Goal: Task Accomplishment & Management: Manage account settings

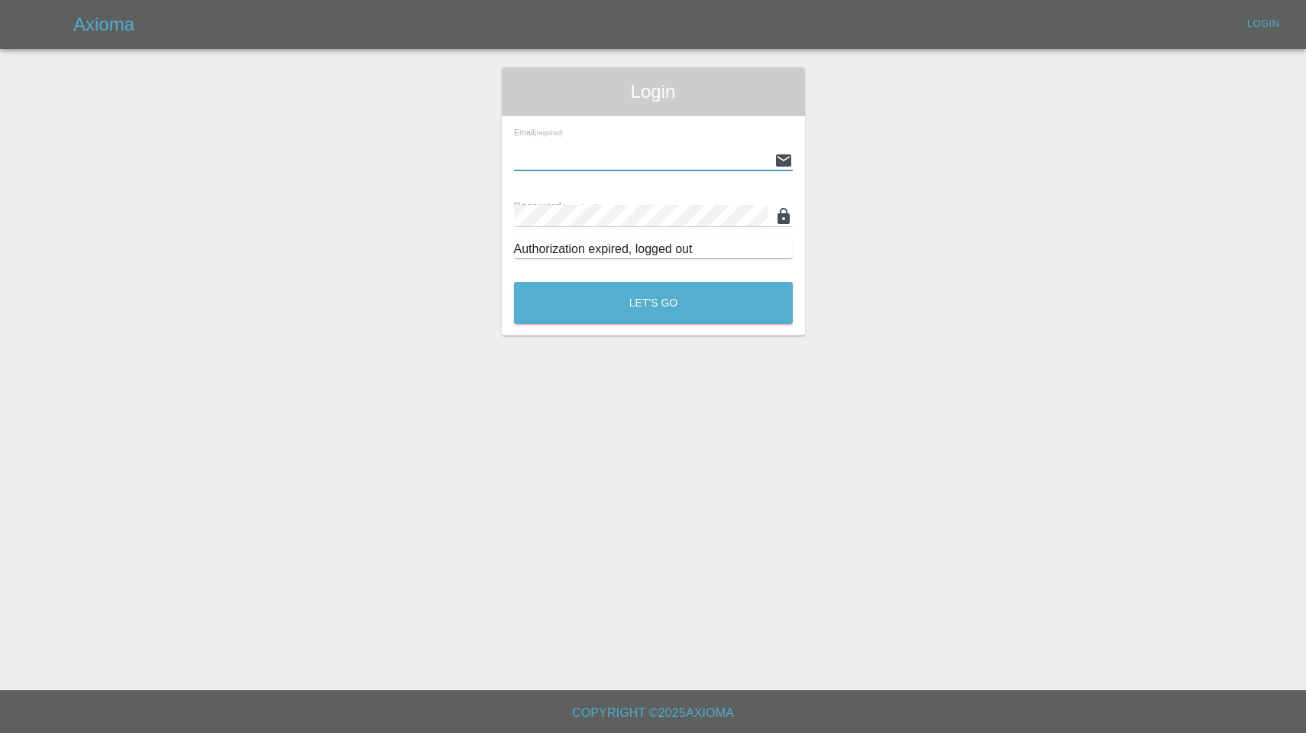
type input "[EMAIL_ADDRESS][DOMAIN_NAME]"
click at [653, 302] on button "Let's Go" at bounding box center [653, 303] width 279 height 42
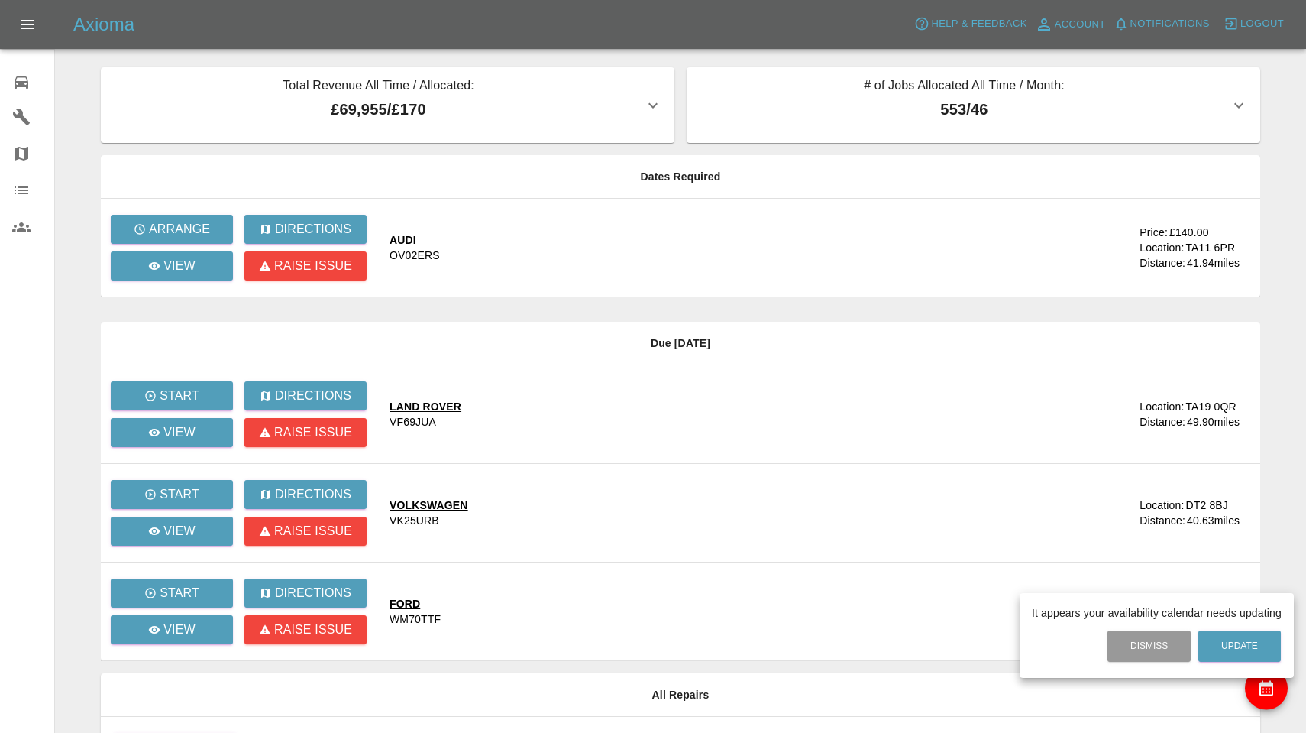
click at [203, 238] on div at bounding box center [653, 366] width 1306 height 733
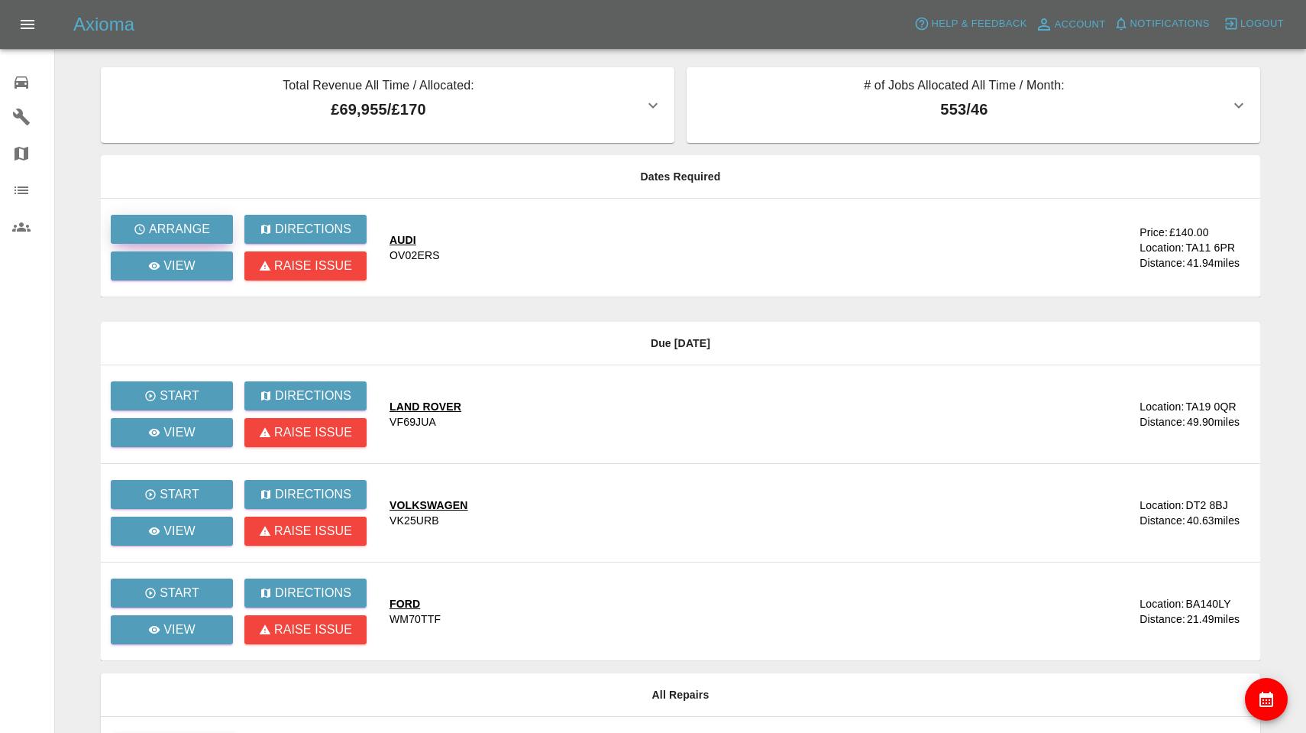
click at [203, 238] on p "Arrange" at bounding box center [179, 229] width 61 height 18
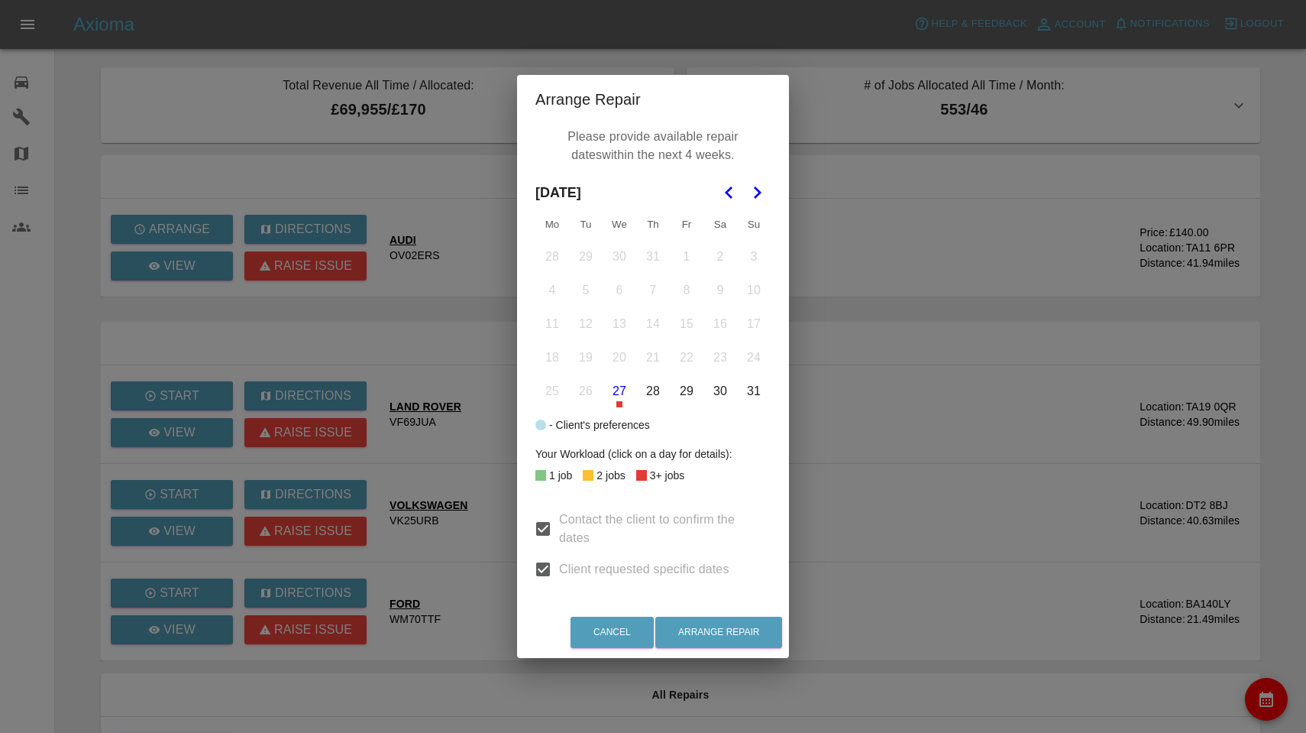
click at [755, 193] on icon "Go to the Next Month" at bounding box center [757, 192] width 18 height 18
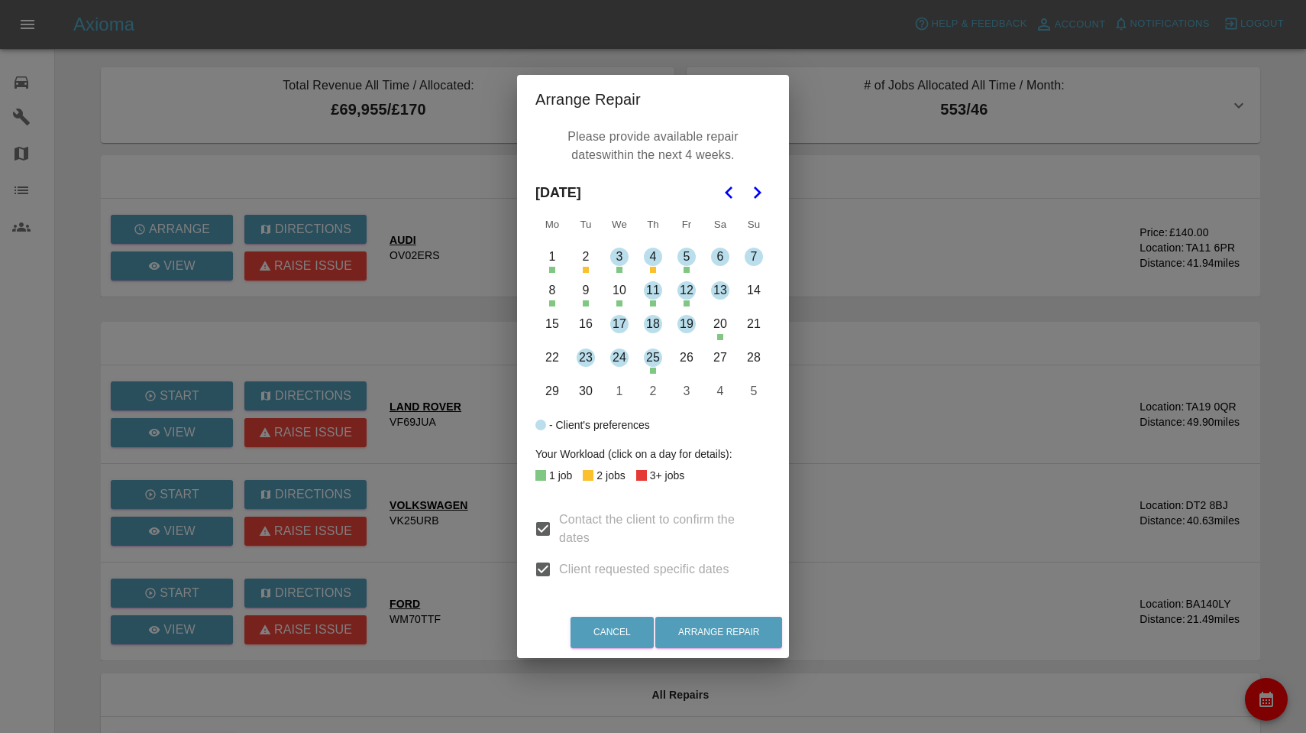
click at [657, 287] on button "11" at bounding box center [653, 290] width 32 height 32
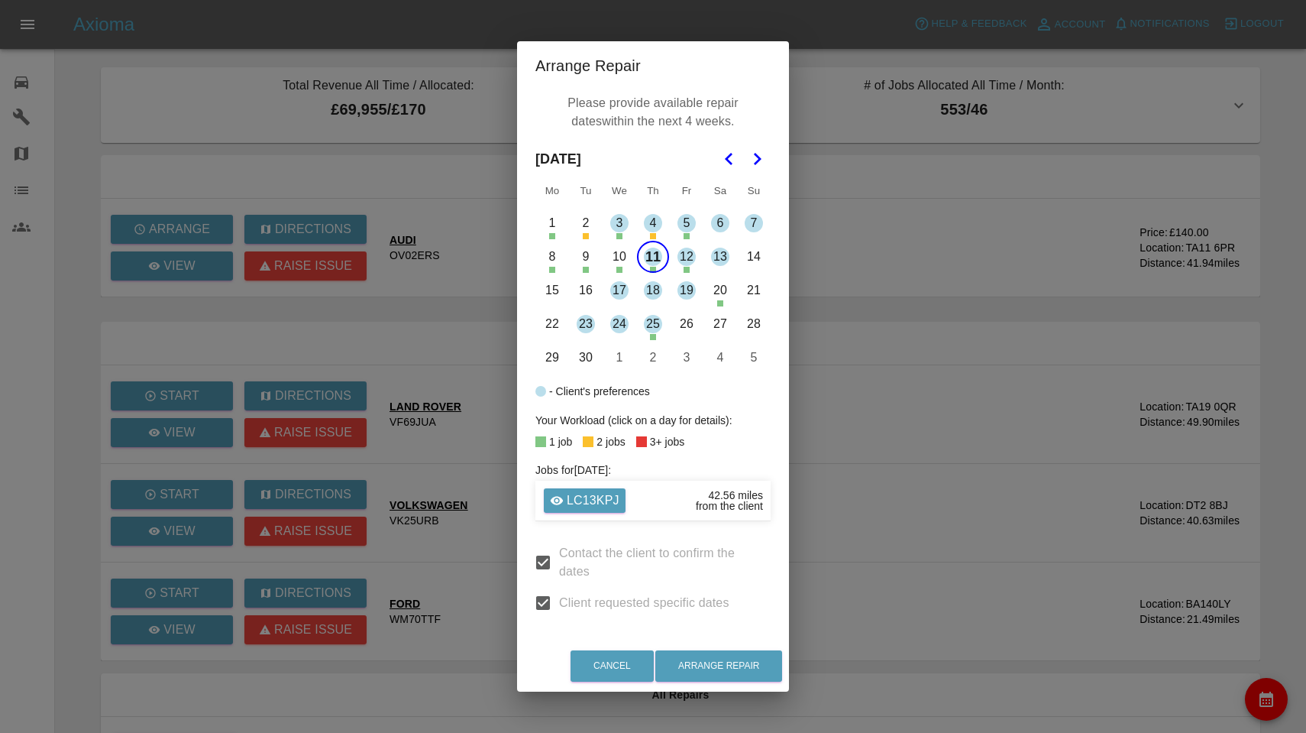
click at [661, 264] on button "11" at bounding box center [653, 257] width 32 height 32
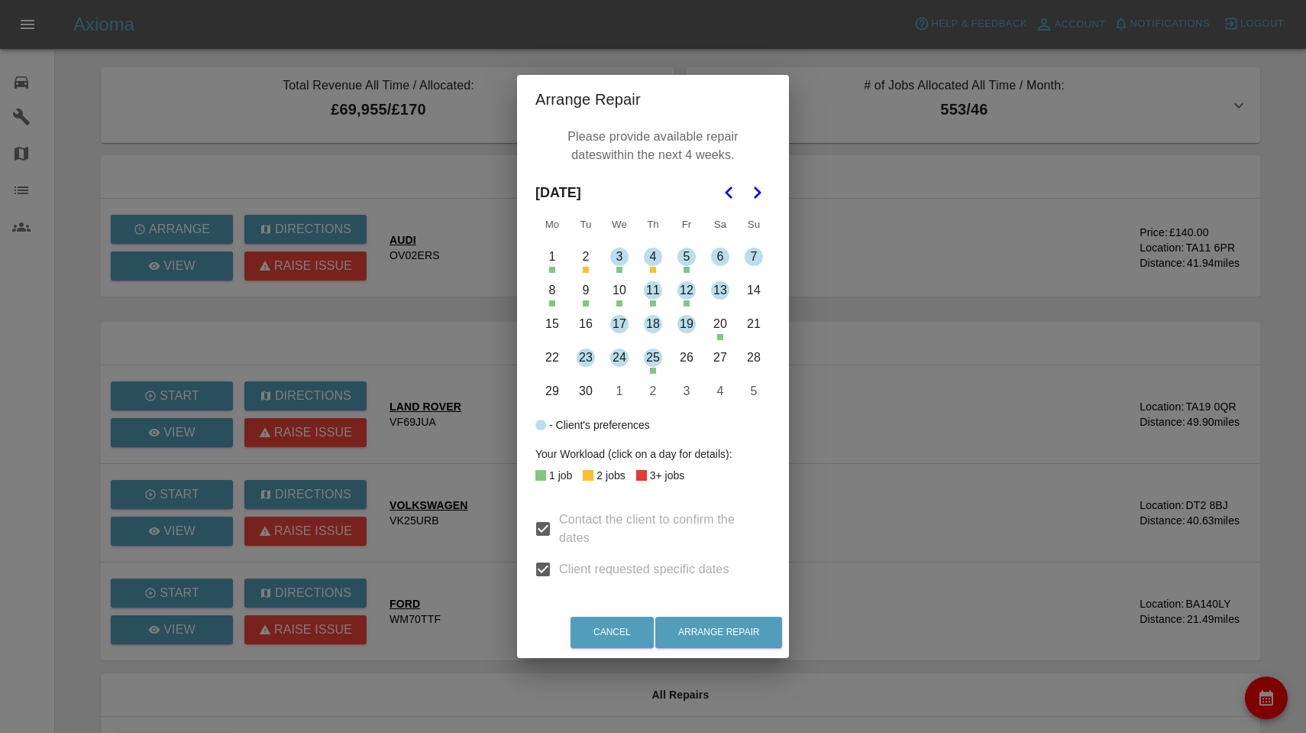
click at [693, 294] on button "12" at bounding box center [687, 290] width 32 height 32
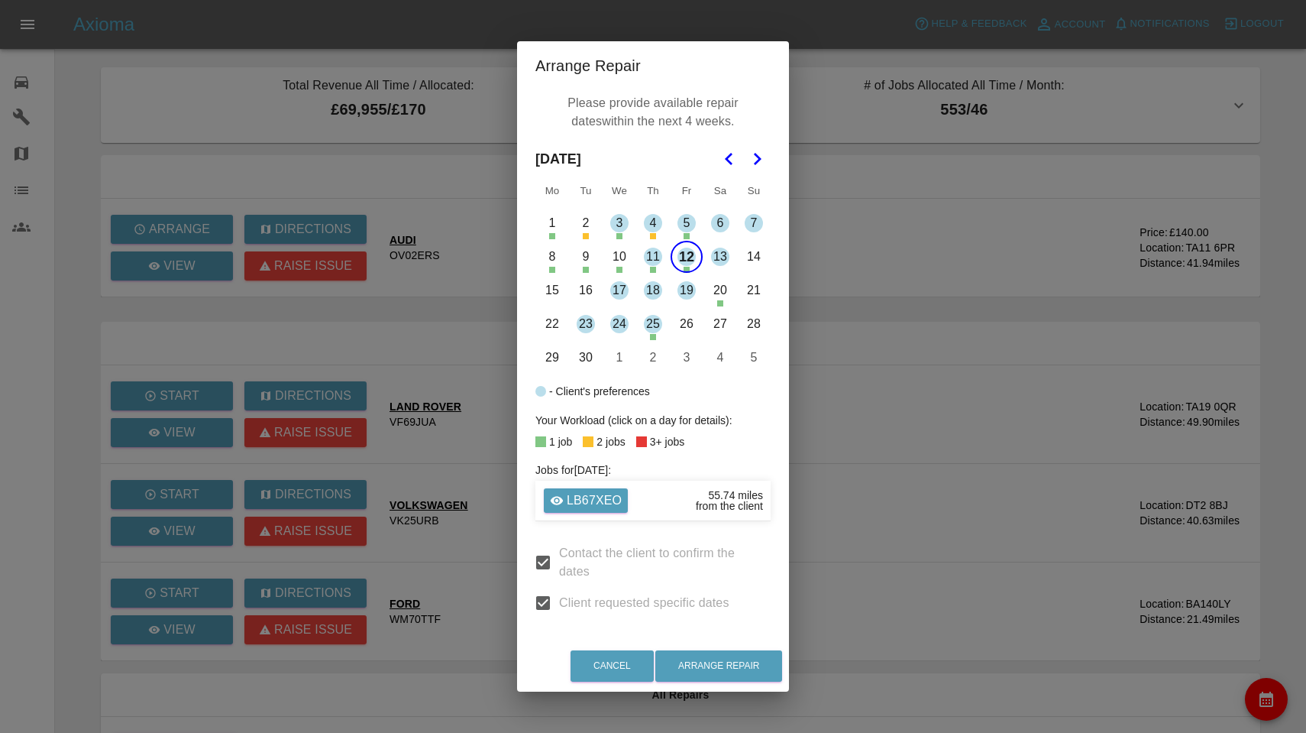
click at [555, 294] on button "15" at bounding box center [552, 290] width 32 height 32
click at [590, 293] on button "16" at bounding box center [586, 290] width 32 height 32
click at [621, 290] on button "17" at bounding box center [619, 290] width 32 height 32
click at [682, 259] on button "12" at bounding box center [687, 257] width 32 height 32
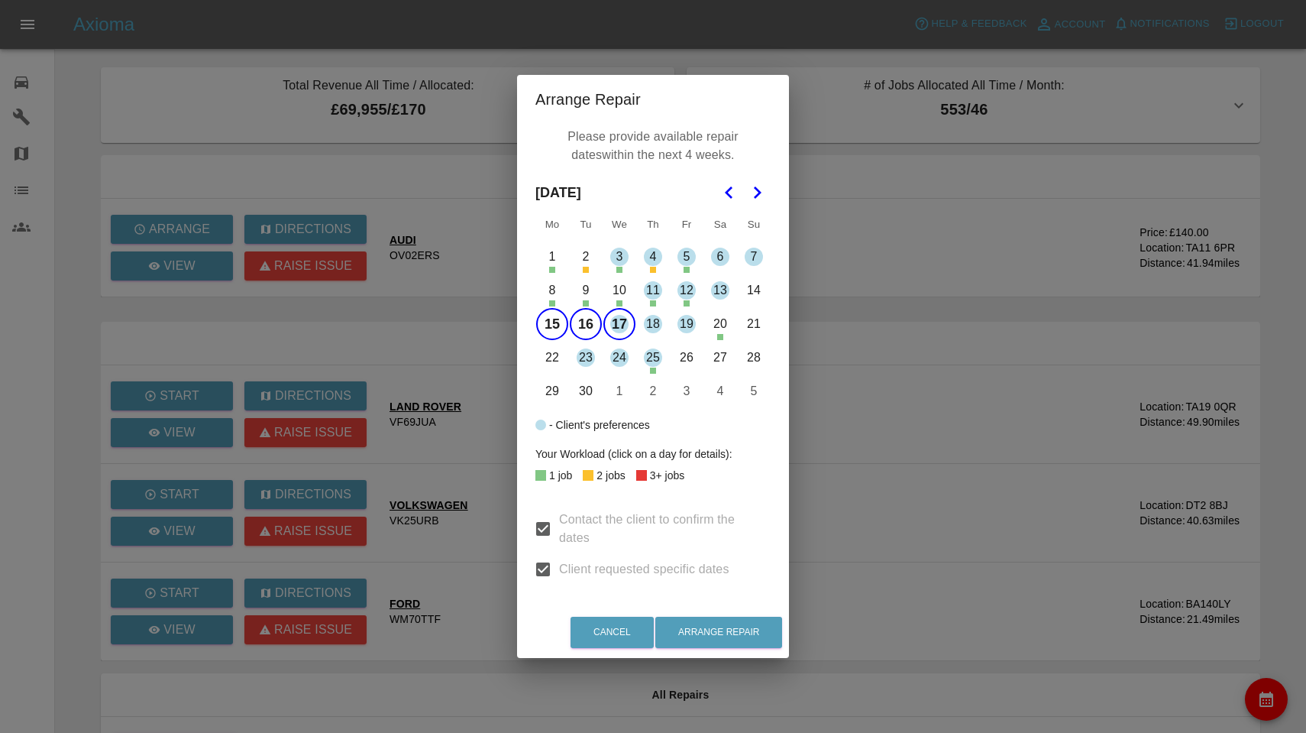
click at [656, 322] on button "18" at bounding box center [653, 324] width 32 height 32
click at [691, 322] on button "19" at bounding box center [687, 324] width 32 height 32
click at [586, 361] on button "23" at bounding box center [586, 357] width 32 height 32
click at [622, 357] on button "24" at bounding box center [619, 357] width 32 height 32
click at [552, 319] on button "15" at bounding box center [552, 324] width 32 height 32
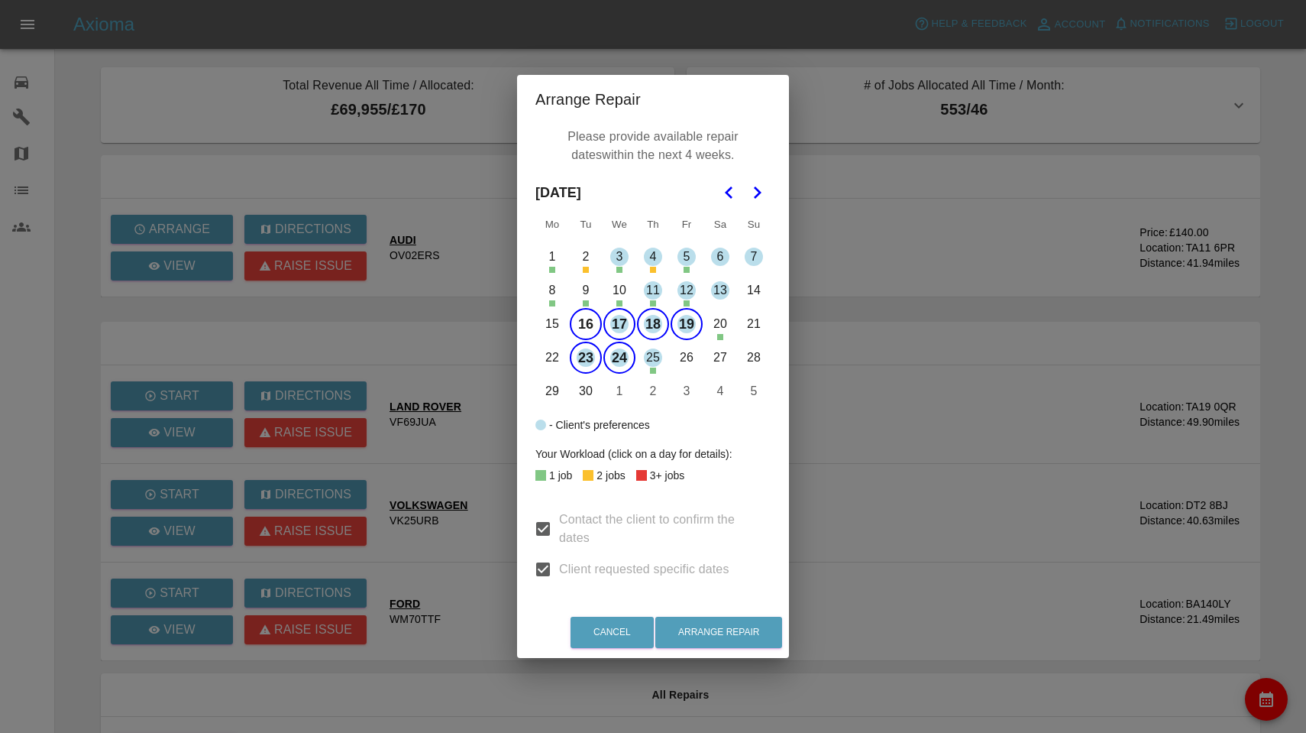
click at [581, 323] on button "16" at bounding box center [586, 324] width 32 height 32
click at [709, 631] on button "Arrange Repair" at bounding box center [718, 631] width 127 height 31
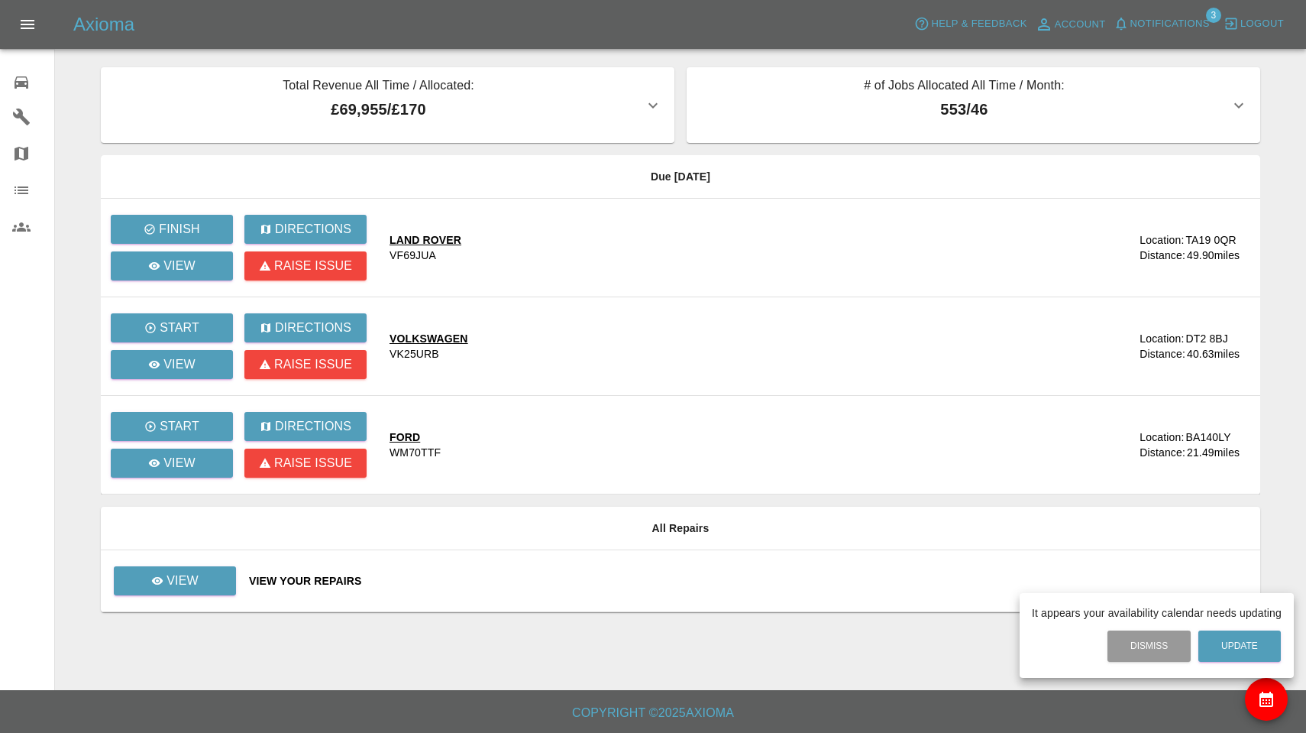
click at [1169, 19] on div at bounding box center [653, 366] width 1306 height 733
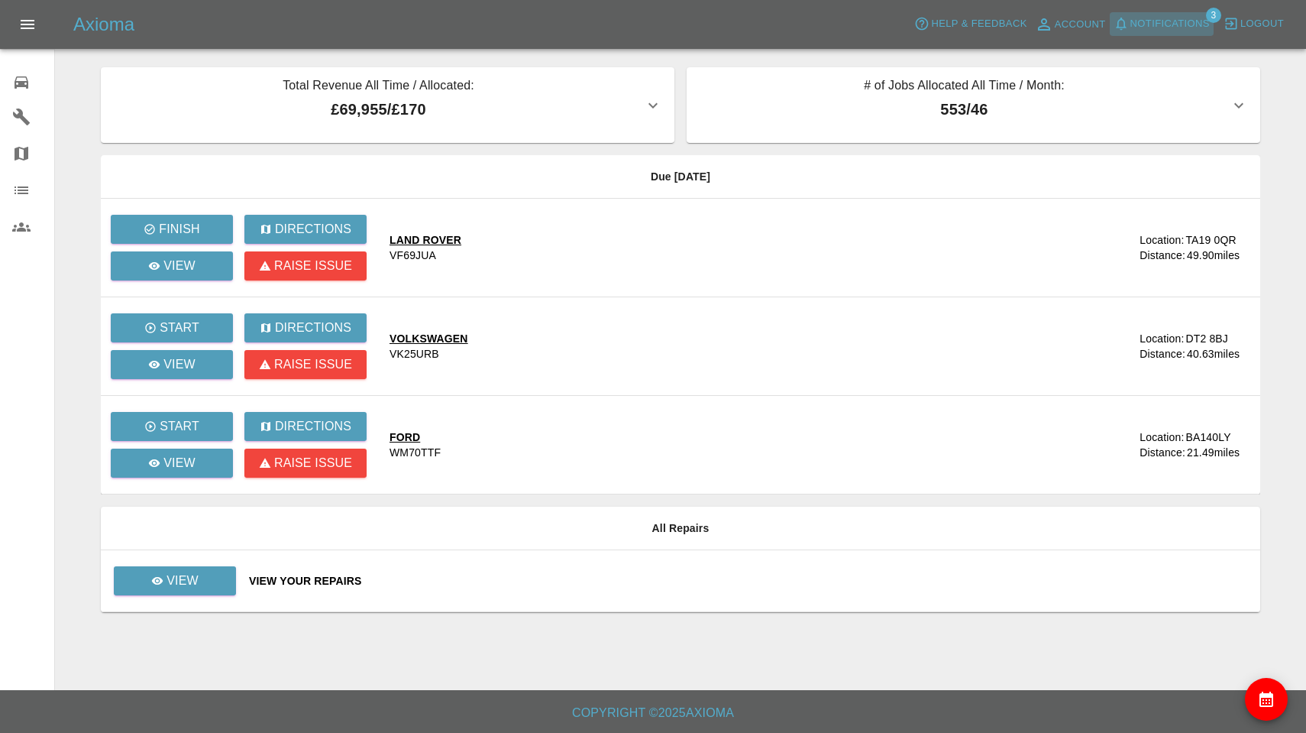
click at [1169, 25] on span "Notifications" at bounding box center [1170, 24] width 79 height 18
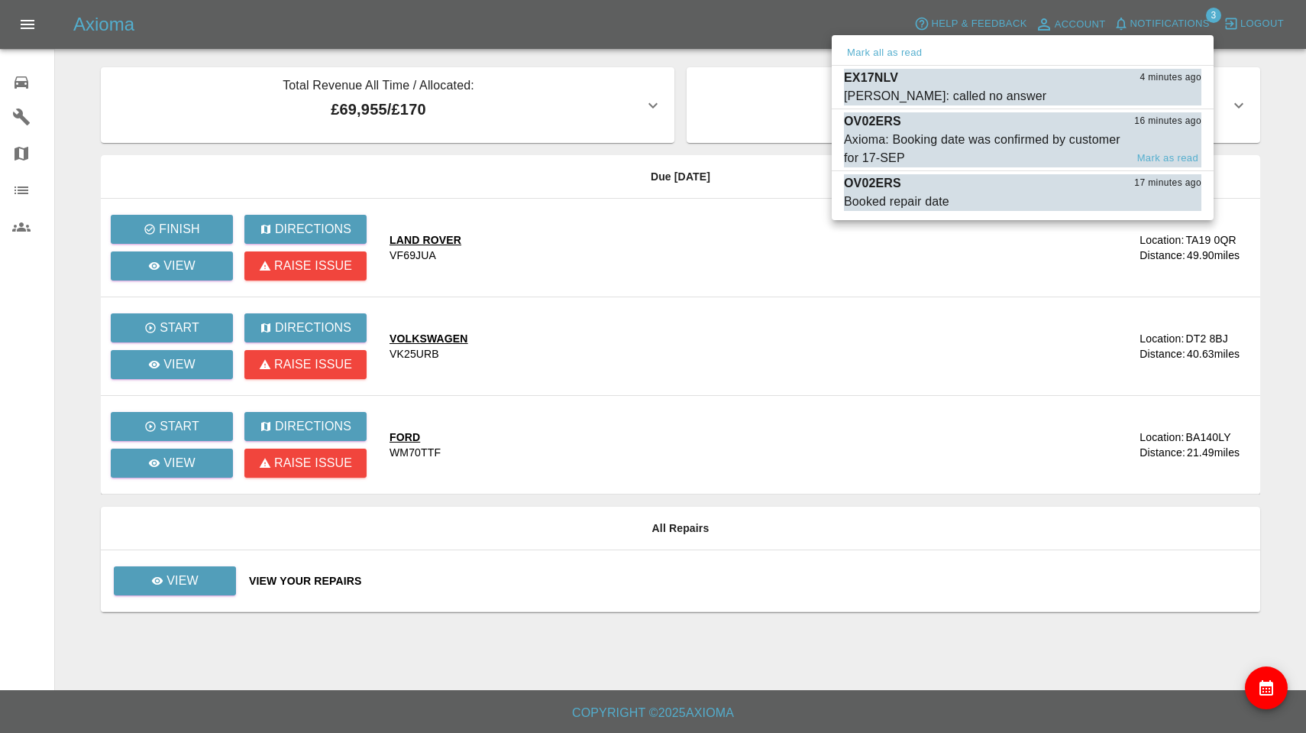
click at [954, 152] on div "Axioma: Booking date was confirmed by customer for 17-SEP" at bounding box center [984, 149] width 281 height 37
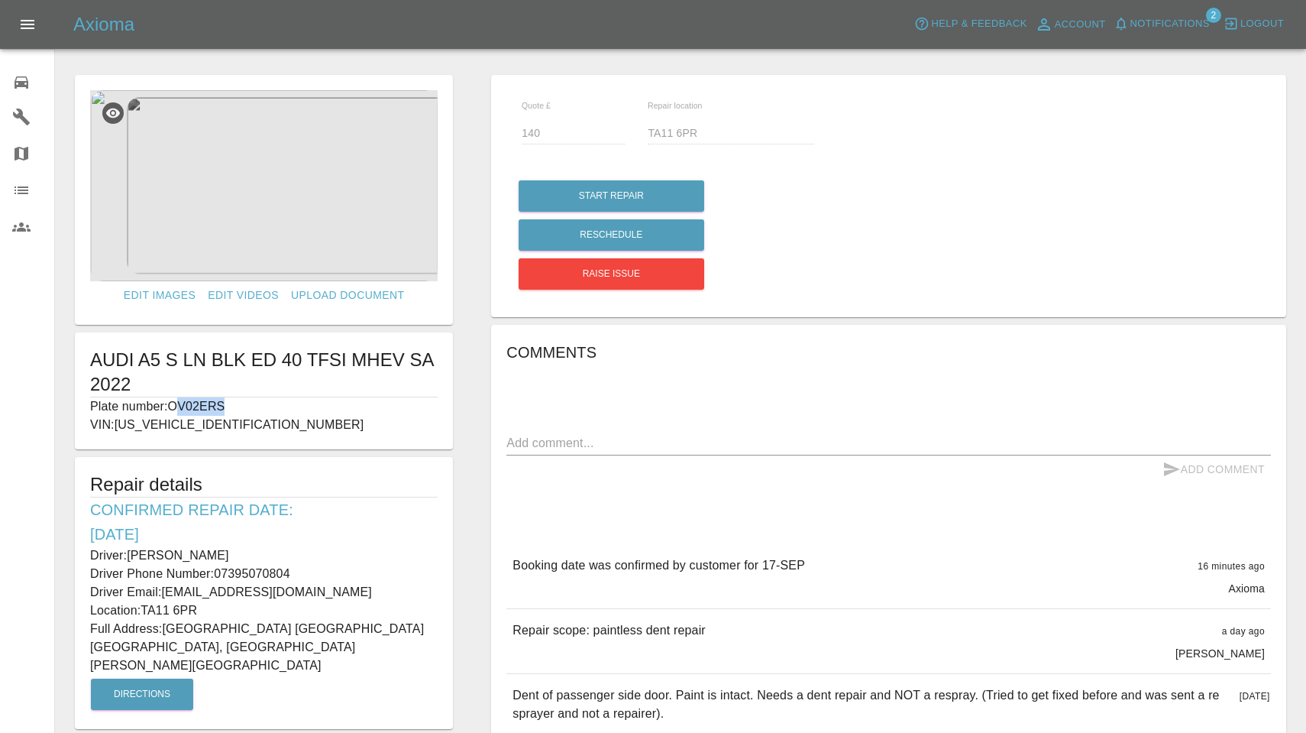
drag, startPoint x: 177, startPoint y: 406, endPoint x: 237, endPoint y: 405, distance: 59.6
click at [237, 406] on p "Plate number: OV02ERS" at bounding box center [264, 406] width 348 height 18
drag, startPoint x: 173, startPoint y: 403, endPoint x: 263, endPoint y: 406, distance: 89.4
click at [263, 406] on p "Plate number: OV02ERS" at bounding box center [264, 406] width 348 height 18
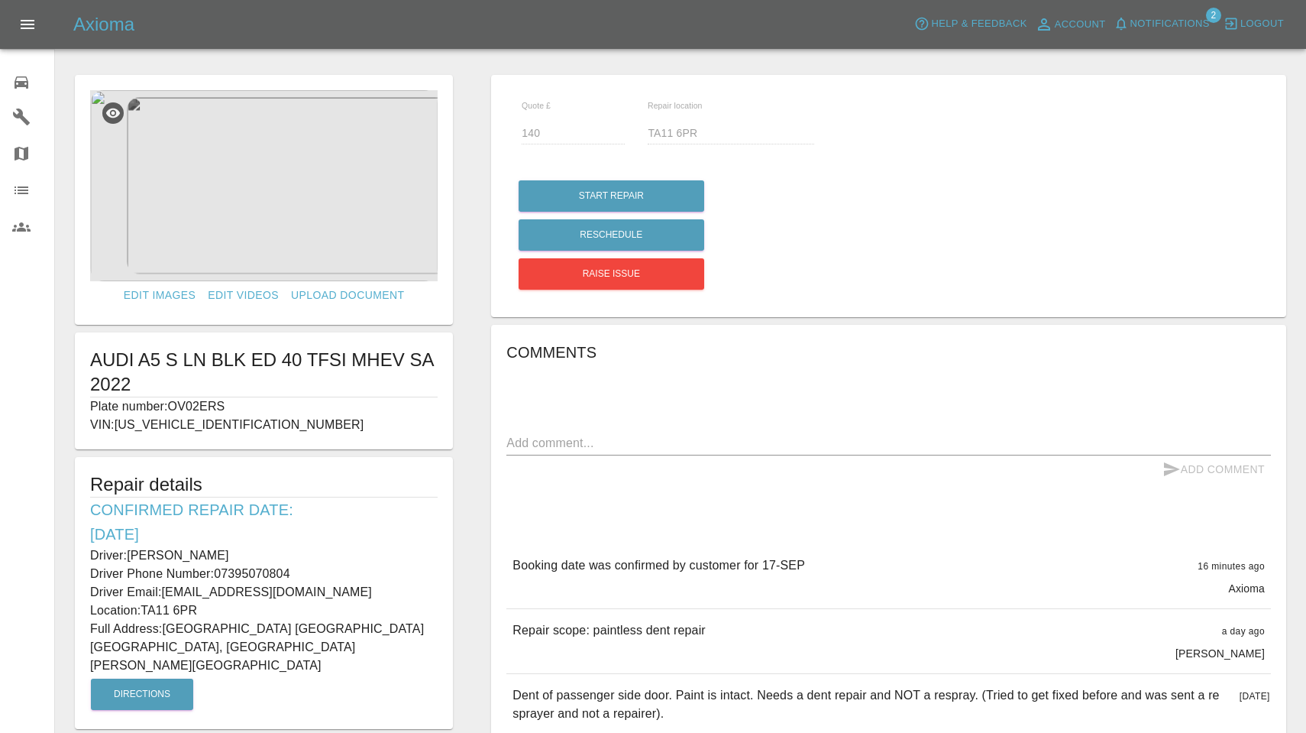
copy p "OV02ERS"
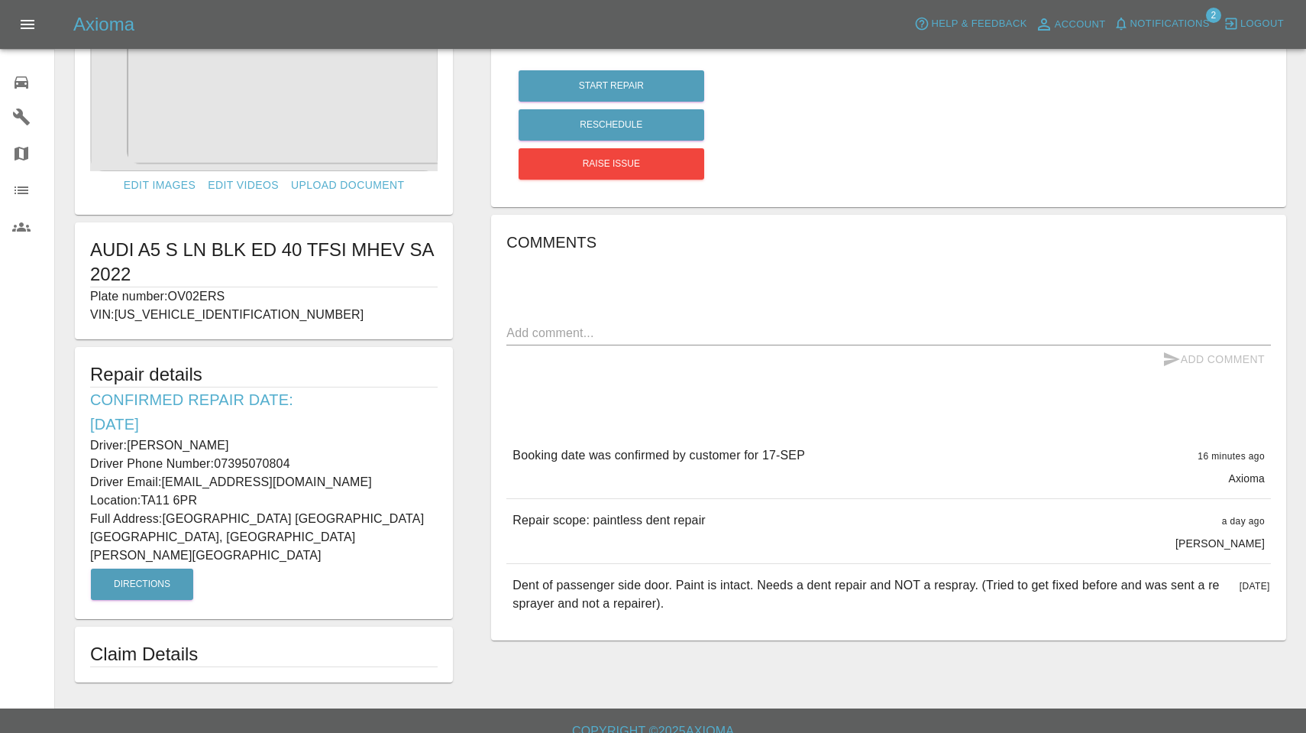
scroll to position [109, 0]
drag, startPoint x: 514, startPoint y: 516, endPoint x: 747, endPoint y: 518, distance: 233.0
click at [747, 518] on div "Repair scope: paintless dent repair a day ago George Creedon" at bounding box center [888, 532] width 765 height 64
copy p "Repair scope: paintless dent repair"
click at [725, 529] on div "Repair scope: paintless dent repair a day ago George Creedon" at bounding box center [888, 532] width 765 height 64
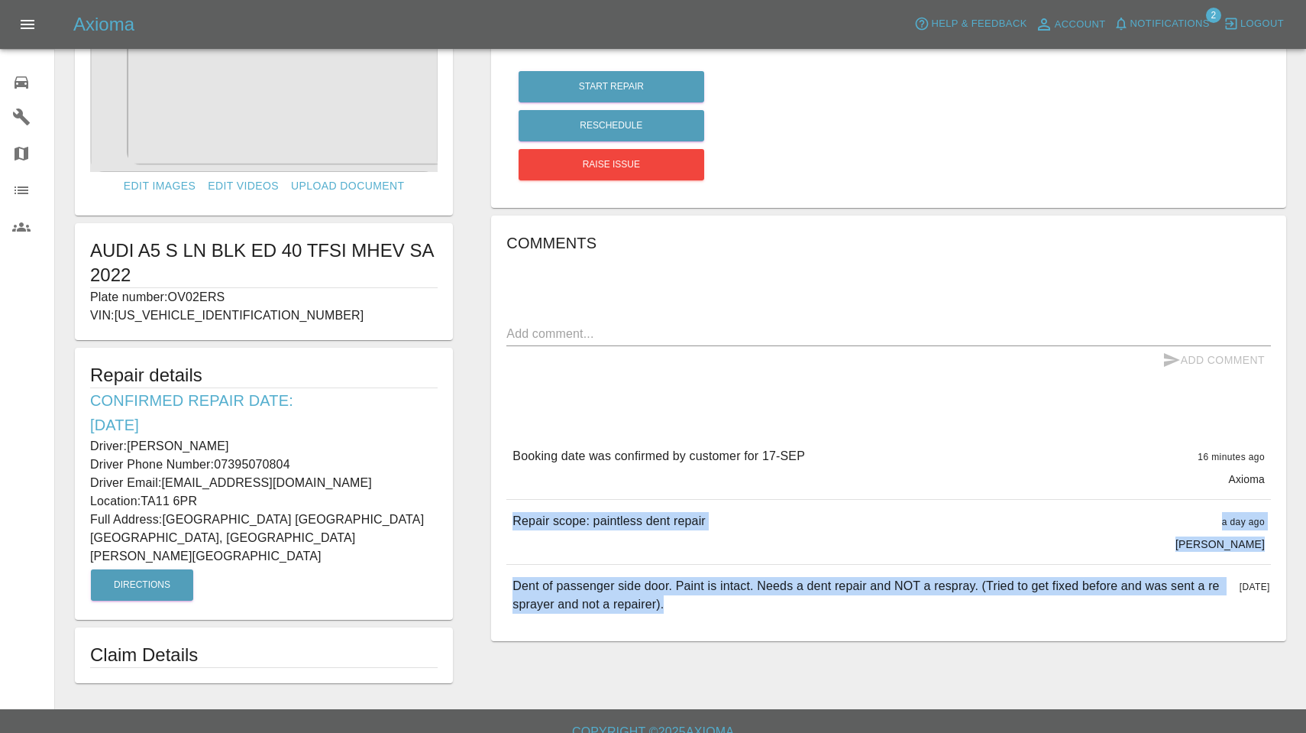
drag, startPoint x: 515, startPoint y: 519, endPoint x: 810, endPoint y: 618, distance: 311.1
click at [810, 618] on div "Booking date was confirmed by customer for 17-SEP 16 minutes ago Axioma Booking…" at bounding box center [888, 530] width 765 height 191
copy div "Repair scope: paintless dent repair a day ago George Creedon Repair scope: pain…"
drag, startPoint x: 133, startPoint y: 443, endPoint x: 282, endPoint y: 444, distance: 149.0
click at [282, 444] on p "Driver: Matthew Over" at bounding box center [264, 446] width 348 height 18
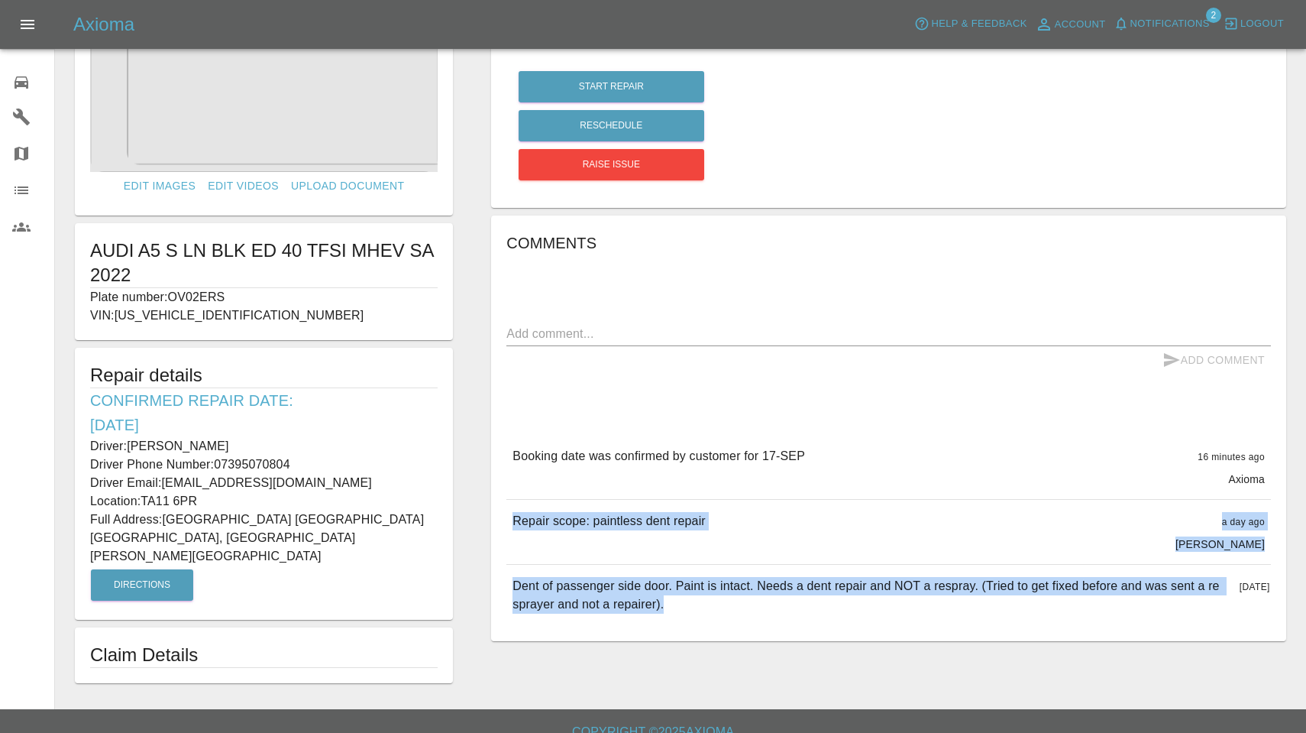
copy p "Matthew Over"
drag, startPoint x: 219, startPoint y: 461, endPoint x: 299, endPoint y: 462, distance: 80.2
click at [299, 462] on p "Driver Phone Number: 07395070804" at bounding box center [264, 464] width 348 height 18
copy p "07395070804"
drag, startPoint x: 167, startPoint y: 517, endPoint x: 415, endPoint y: 522, distance: 247.5
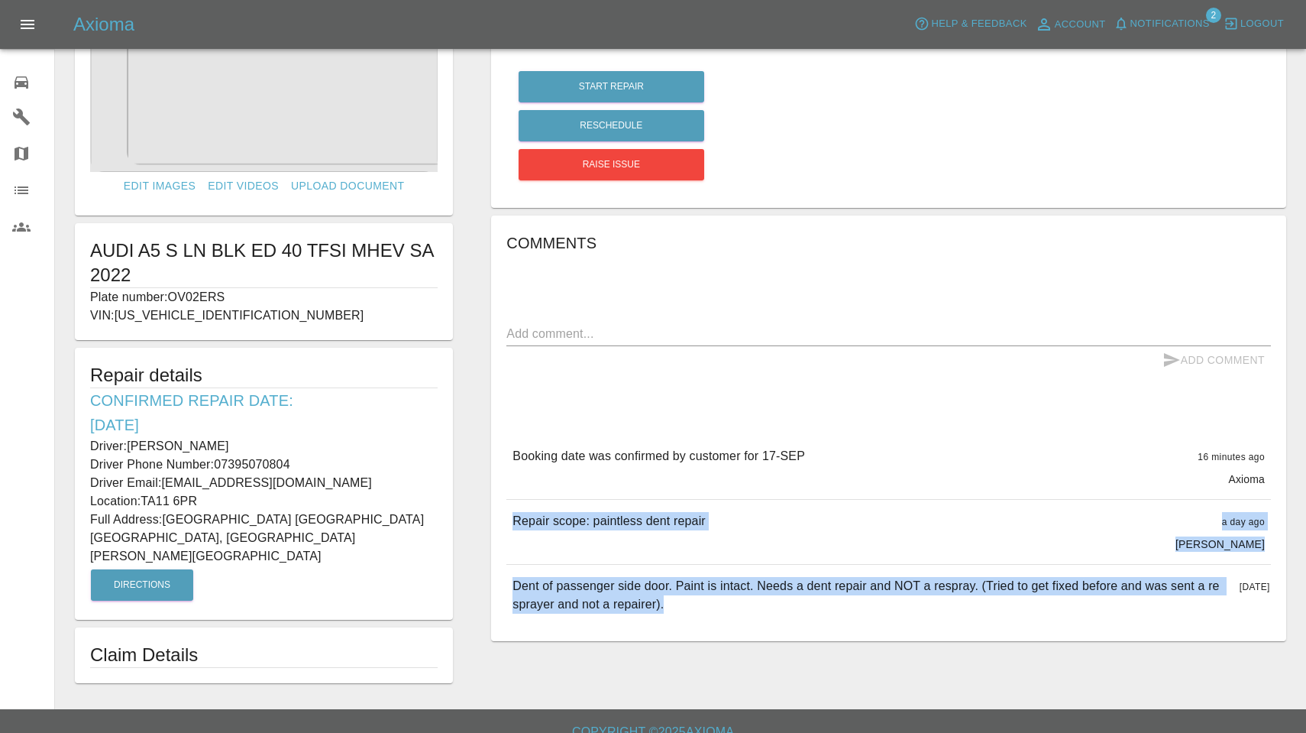
click at [415, 522] on p "Full Address: Long Orchard Castlebrook Compton Dundon, Somerton Somerset" at bounding box center [264, 537] width 348 height 55
copy p "Long Orchard Castlebrook Compton Dundon"
drag, startPoint x: 145, startPoint y: 495, endPoint x: 221, endPoint y: 496, distance: 75.6
click at [222, 497] on p "Location: TA11 6PR" at bounding box center [264, 501] width 348 height 18
copy p "TA11 6PR"
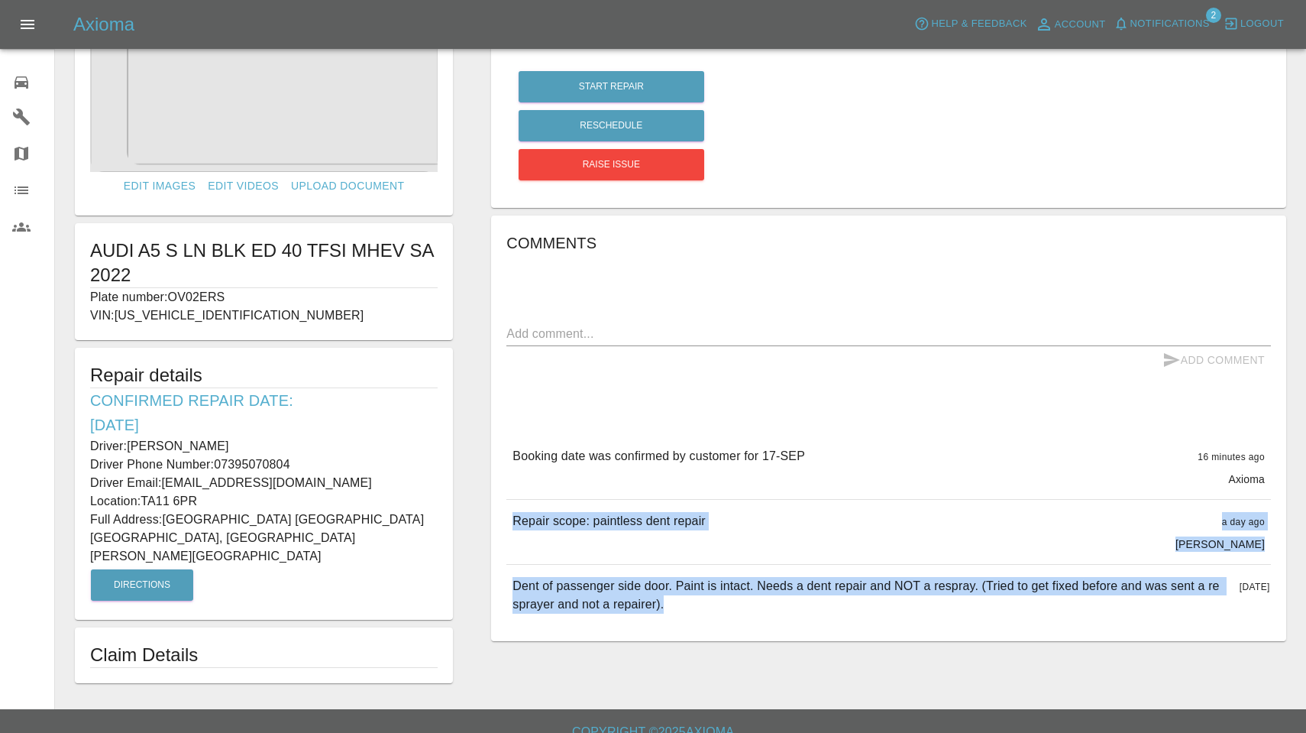
click at [273, 77] on img at bounding box center [264, 76] width 348 height 191
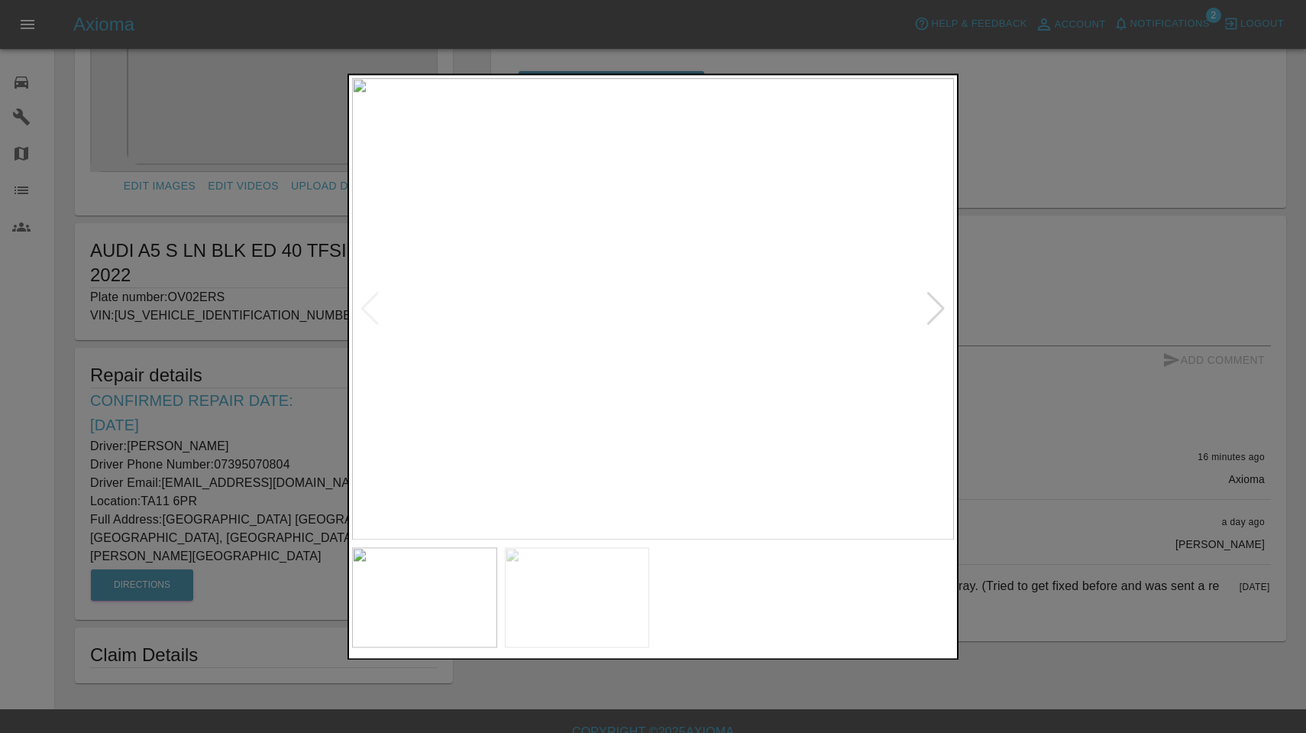
click at [929, 306] on div at bounding box center [936, 309] width 21 height 34
click at [1188, 5] on div at bounding box center [653, 366] width 1306 height 733
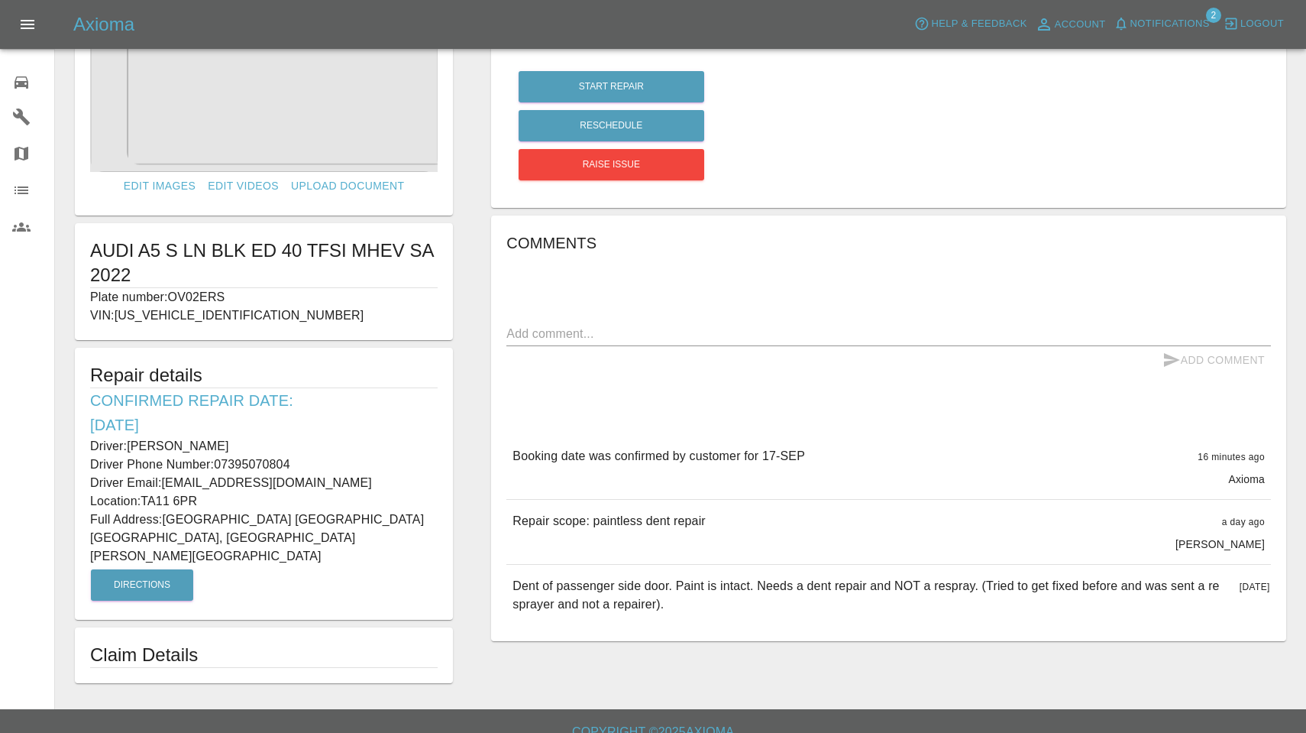
click at [1177, 26] on span "Notifications" at bounding box center [1170, 24] width 79 height 18
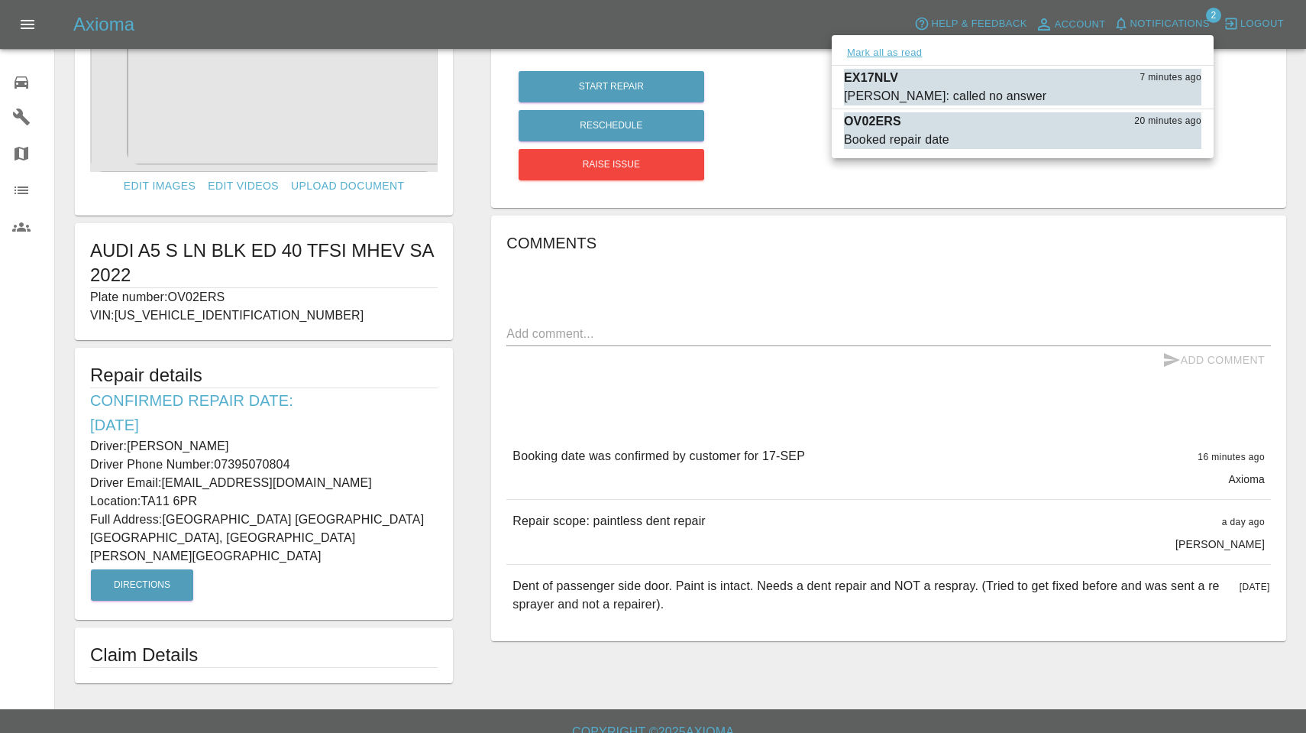
click at [891, 53] on button "Mark all as read" at bounding box center [884, 53] width 81 height 18
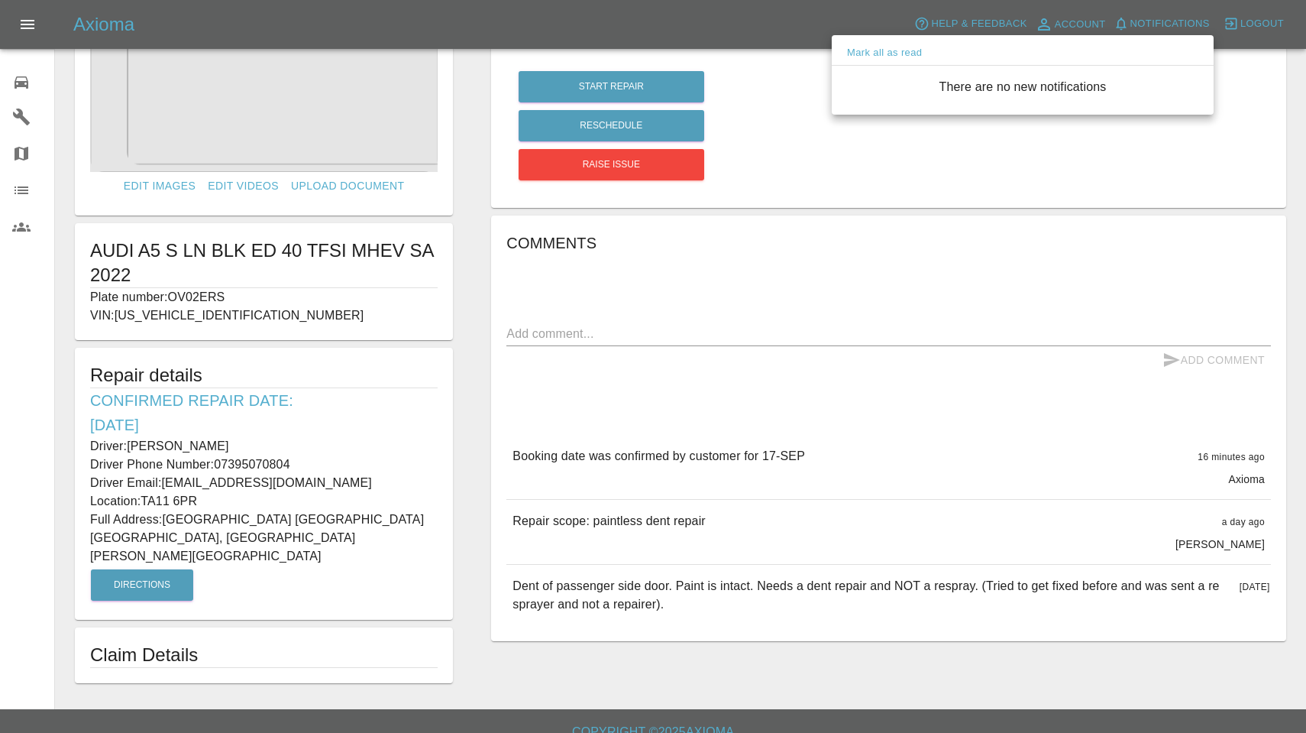
click at [15, 95] on div at bounding box center [653, 366] width 1306 height 733
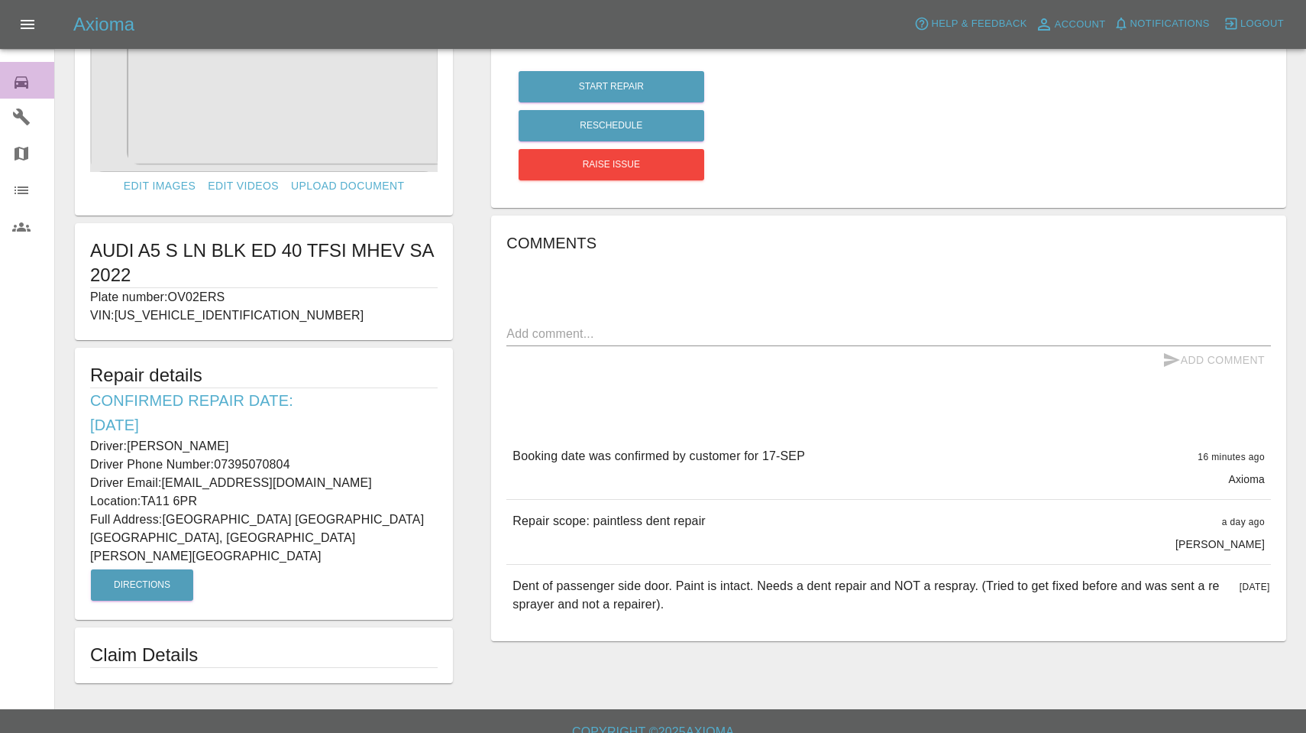
click at [25, 76] on icon at bounding box center [22, 82] width 14 height 12
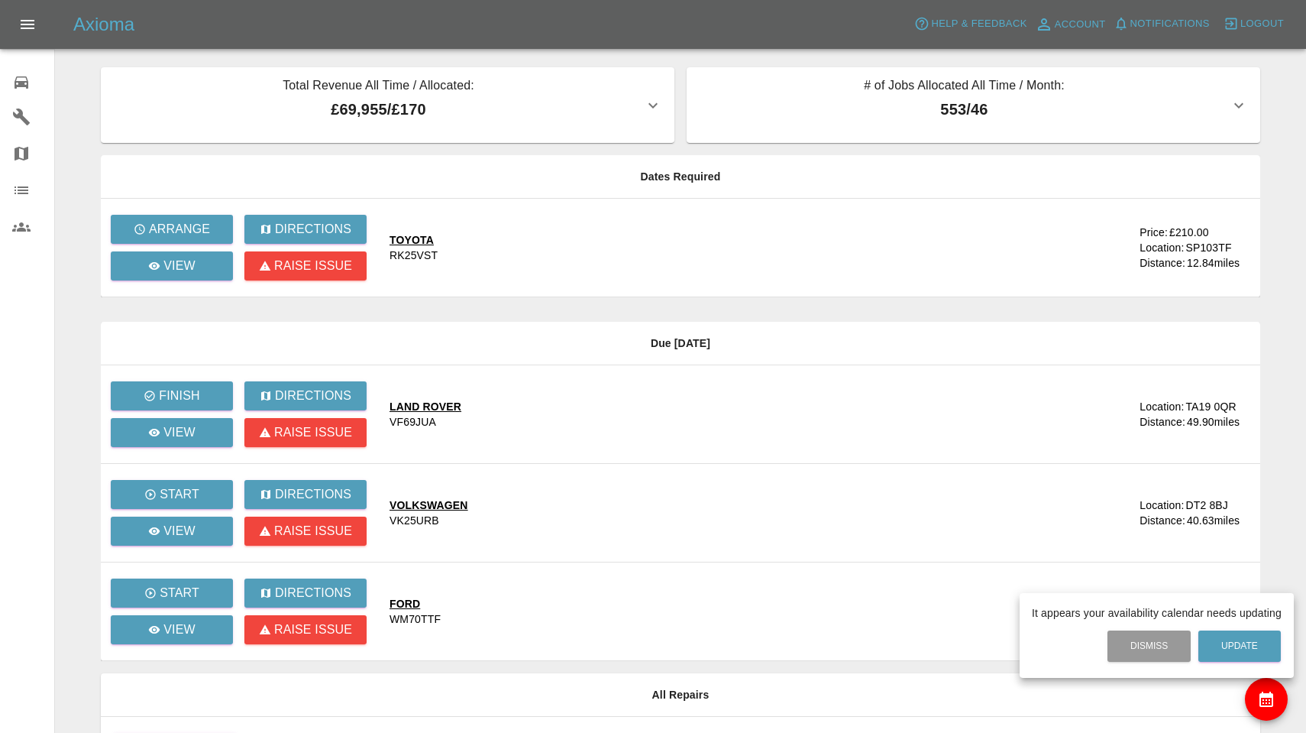
click at [210, 228] on div at bounding box center [653, 366] width 1306 height 733
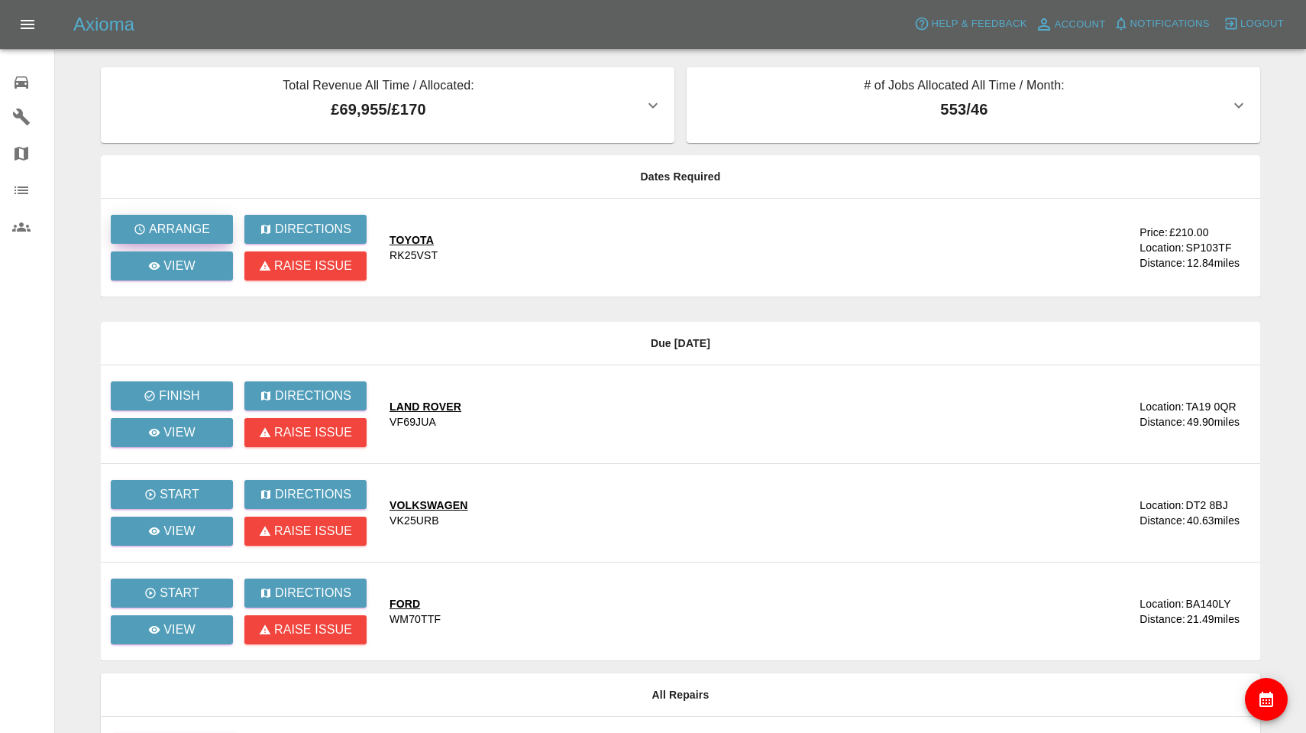
click at [192, 229] on p "Arrange" at bounding box center [179, 229] width 61 height 18
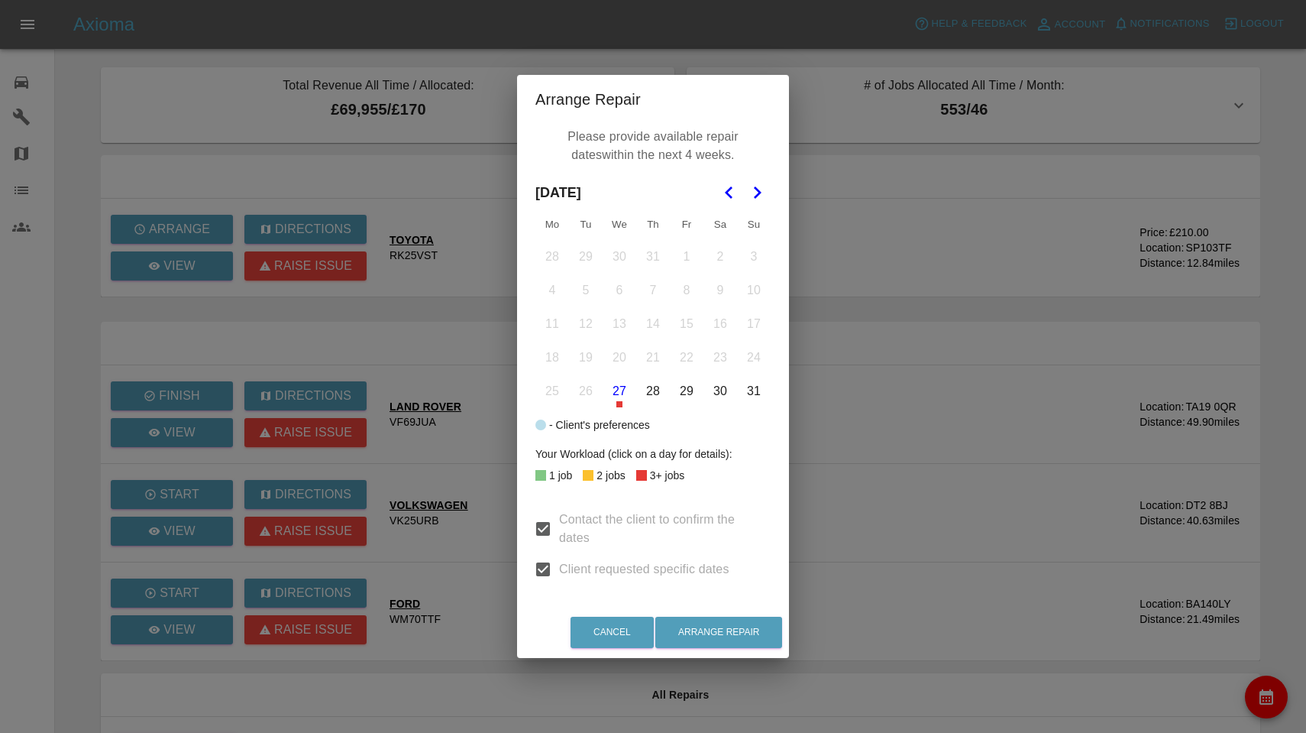
click at [754, 197] on icon "Go to the Next Month" at bounding box center [757, 192] width 18 height 18
click at [658, 299] on button "11" at bounding box center [653, 290] width 32 height 32
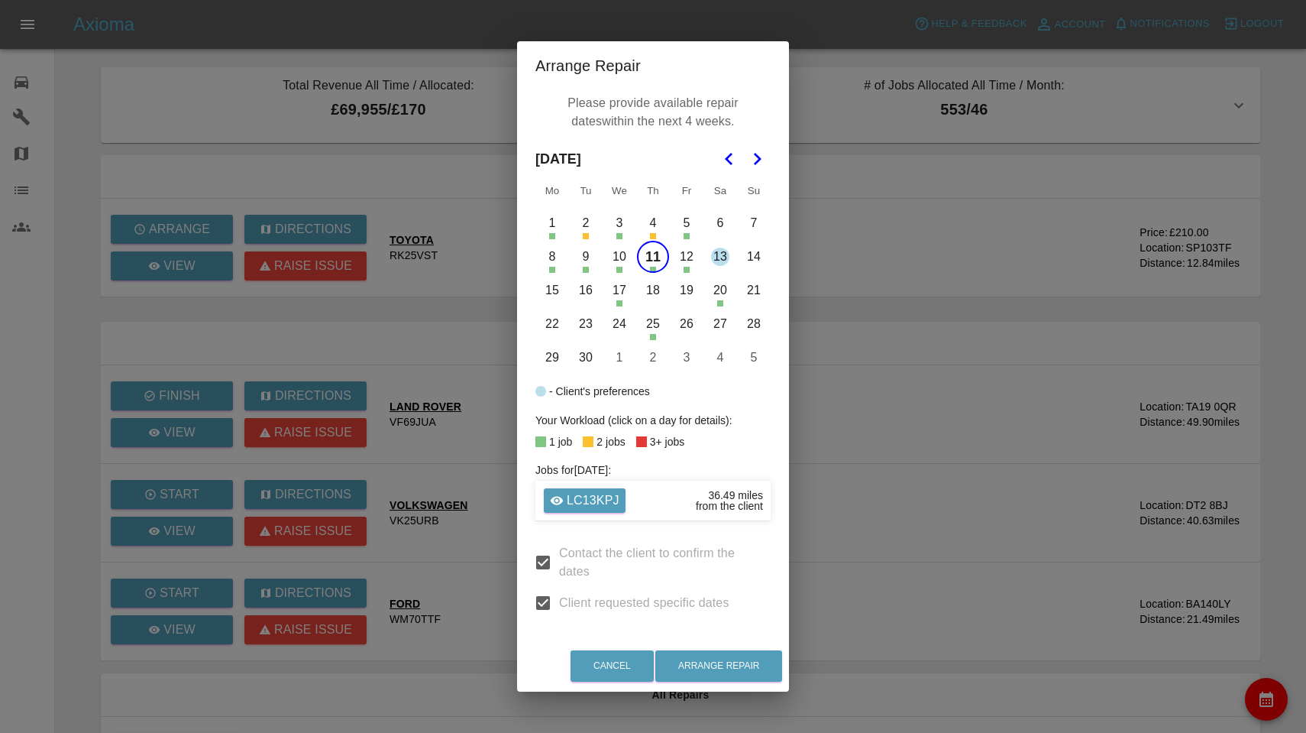
click at [690, 267] on button "12" at bounding box center [687, 257] width 32 height 32
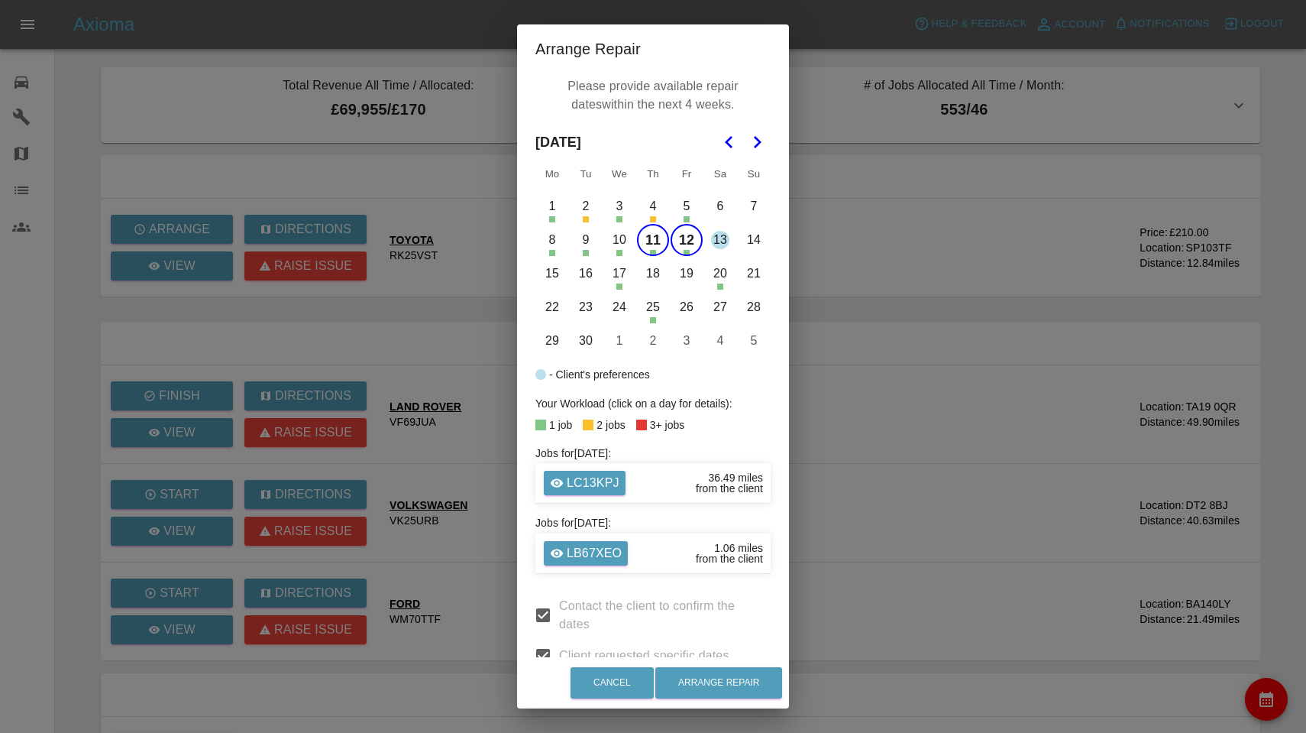
click at [584, 283] on button "16" at bounding box center [586, 273] width 32 height 32
click at [626, 272] on button "17" at bounding box center [619, 273] width 32 height 32
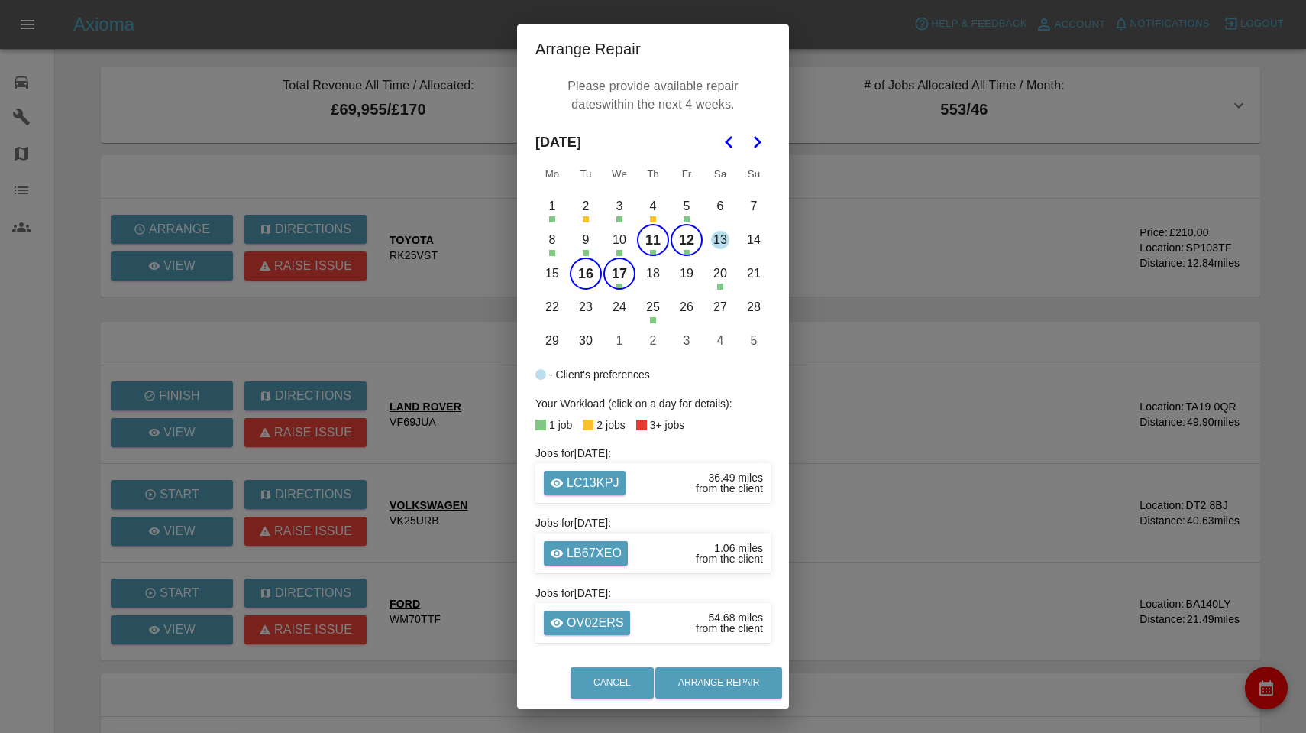
click at [652, 275] on button "18" at bounding box center [653, 273] width 32 height 32
click at [549, 311] on button "22" at bounding box center [552, 307] width 32 height 32
click at [584, 312] on button "23" at bounding box center [586, 307] width 32 height 32
click at [617, 312] on button "24" at bounding box center [619, 307] width 32 height 32
click at [657, 313] on button "25" at bounding box center [653, 307] width 32 height 32
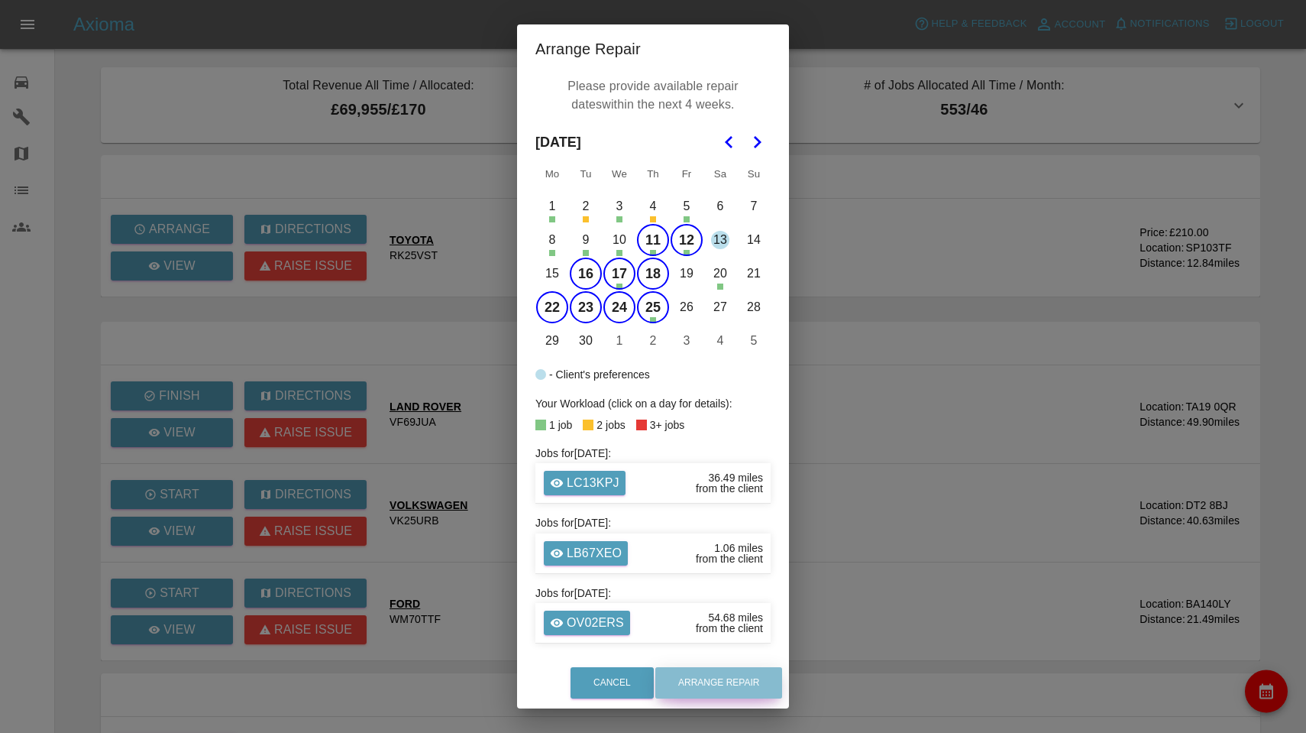
click at [719, 694] on button "Arrange Repair" at bounding box center [718, 682] width 127 height 31
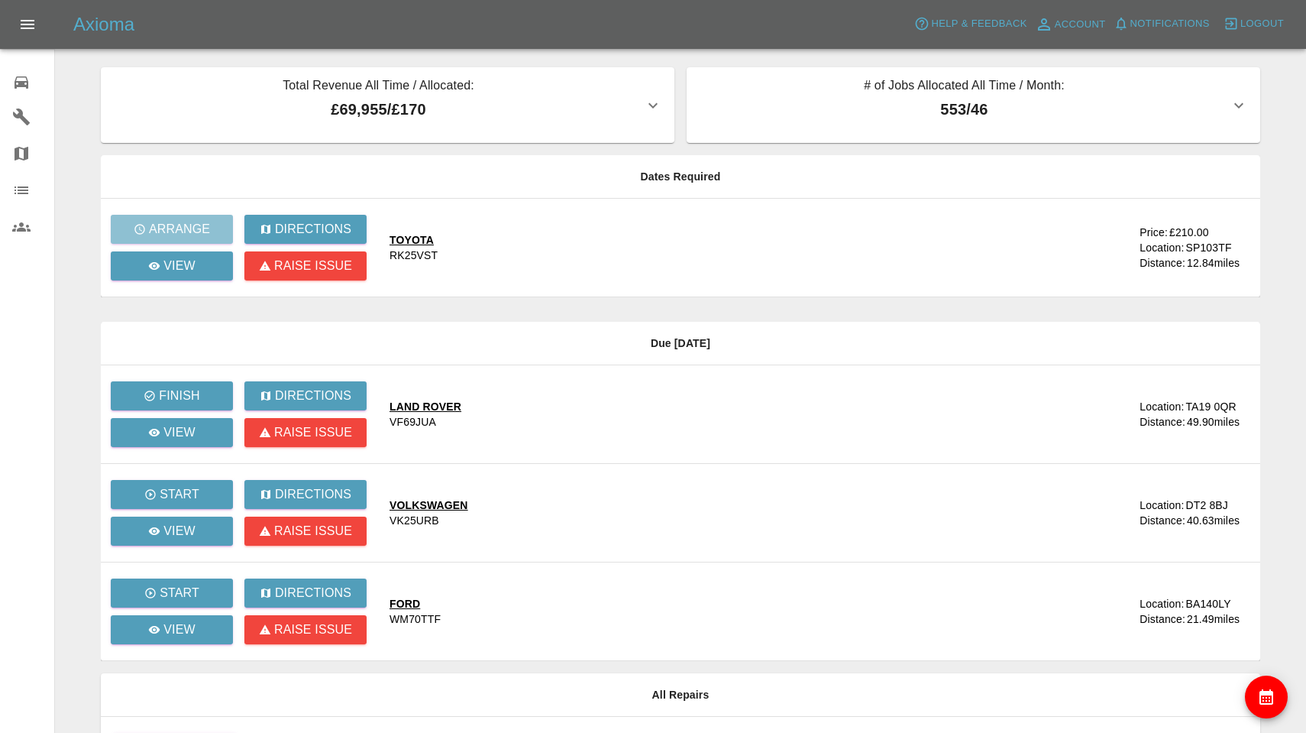
click at [22, 91] on icon at bounding box center [21, 82] width 18 height 18
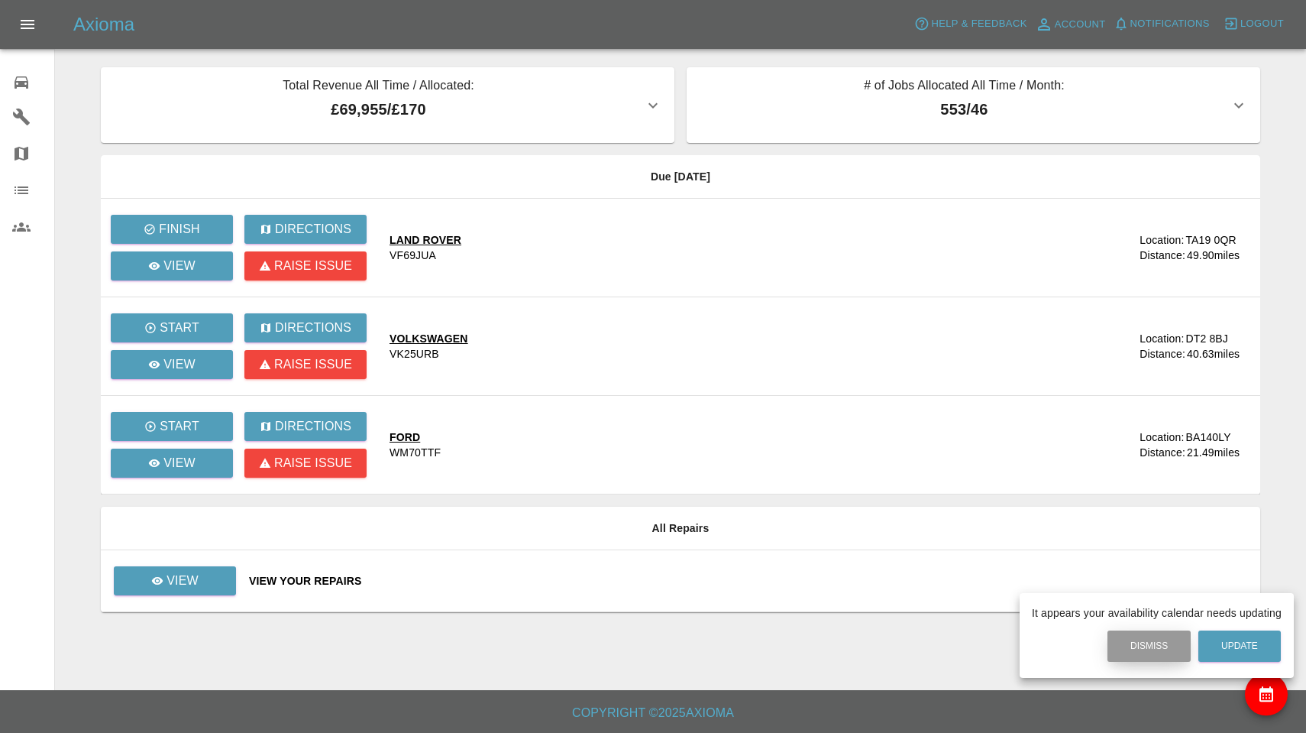
click at [1140, 639] on button "Dismiss" at bounding box center [1149, 645] width 83 height 31
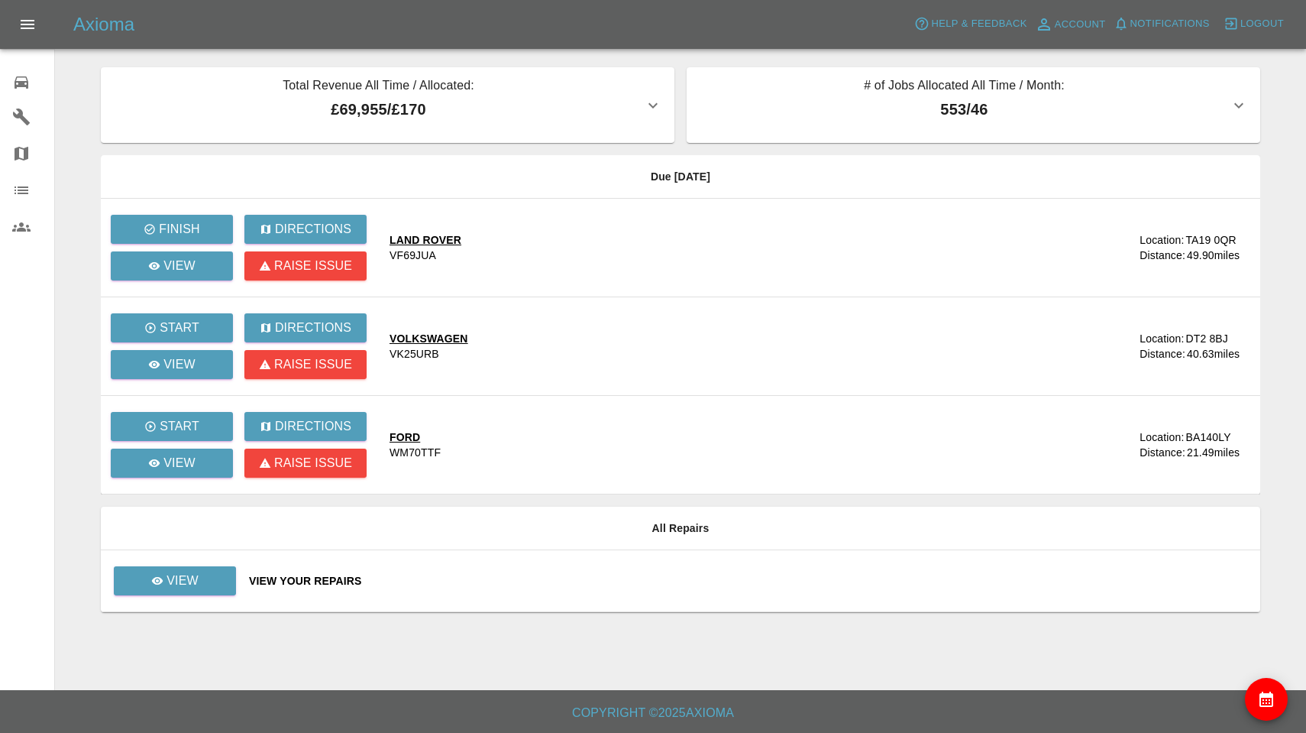
click at [1192, 20] on span "Notifications" at bounding box center [1170, 24] width 79 height 18
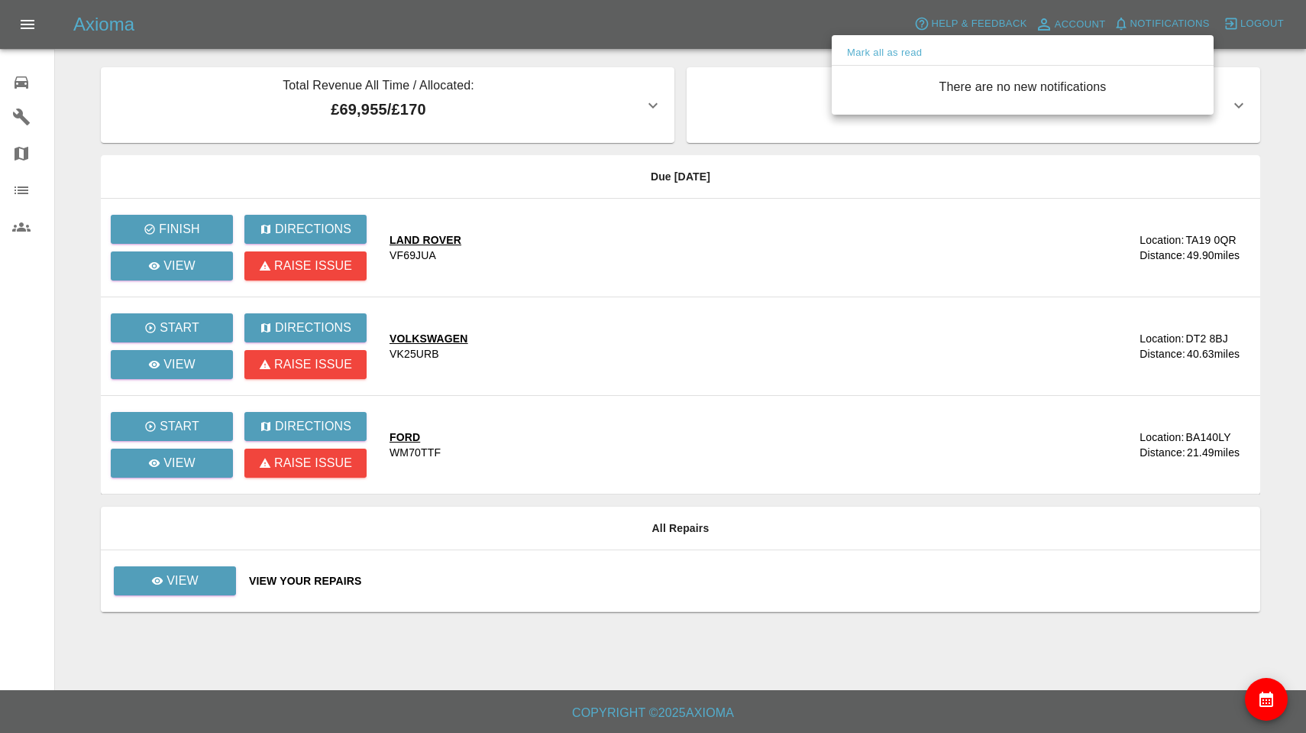
click at [1192, 20] on div at bounding box center [653, 366] width 1306 height 733
